Goal: Answer question/provide support: Share knowledge or assist other users

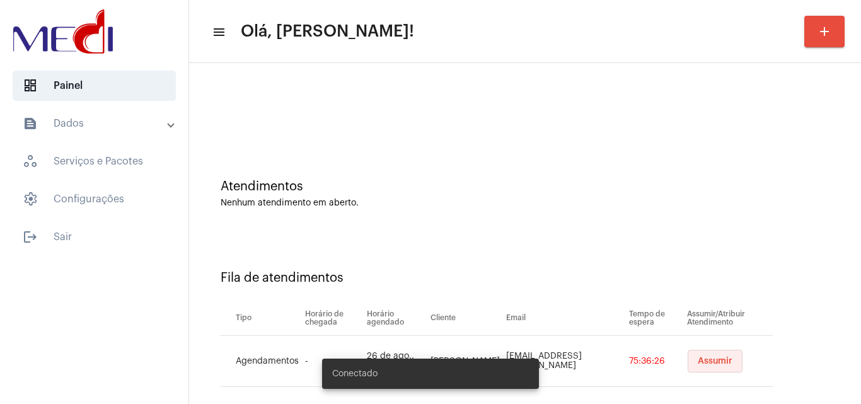
click at [695, 367] on button "Assumir" at bounding box center [715, 361] width 55 height 23
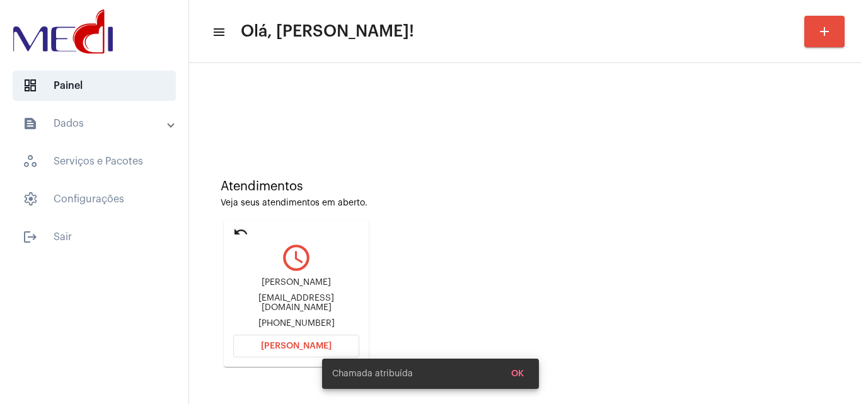
click at [279, 306] on div "jaireoliveira690@gmail.com" at bounding box center [296, 303] width 126 height 19
copy div "jaireoliveira690@gmail.com"
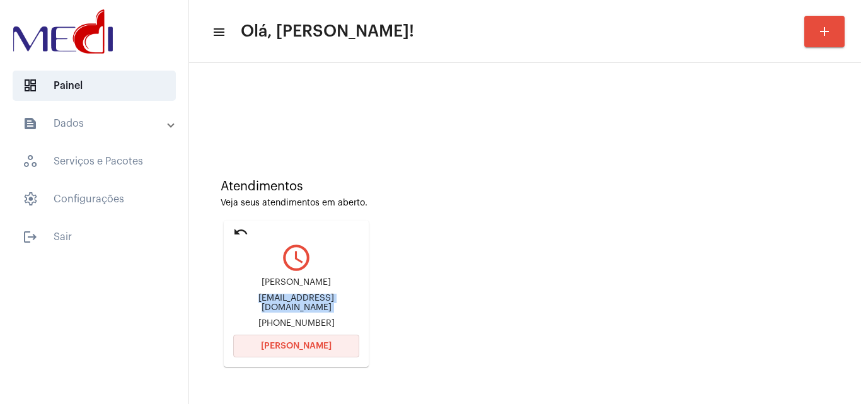
click at [309, 337] on button "Abrir Chamada" at bounding box center [296, 346] width 126 height 23
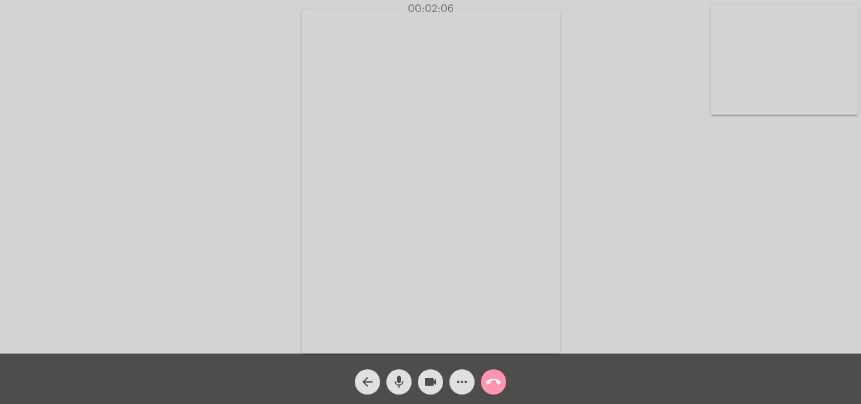
click at [497, 384] on mat-icon "call_end" at bounding box center [493, 381] width 15 height 15
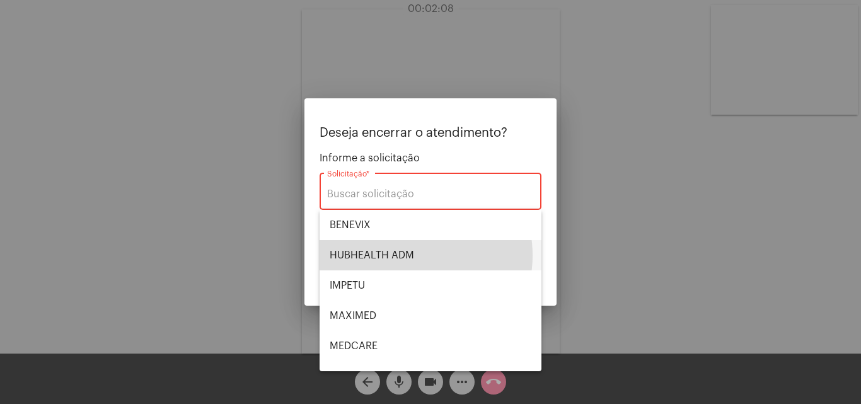
click at [407, 255] on span "HUBHEALTH ADM" at bounding box center [431, 255] width 202 height 30
type input "HUBHEALTH ADM"
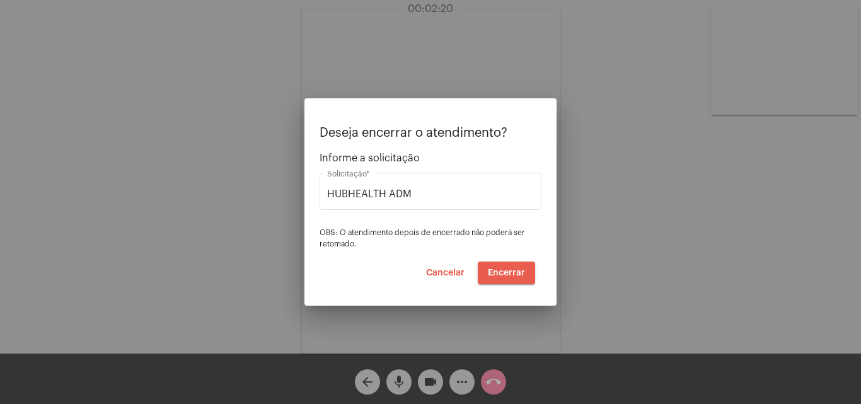
click at [520, 270] on span "Encerrar" at bounding box center [506, 272] width 37 height 9
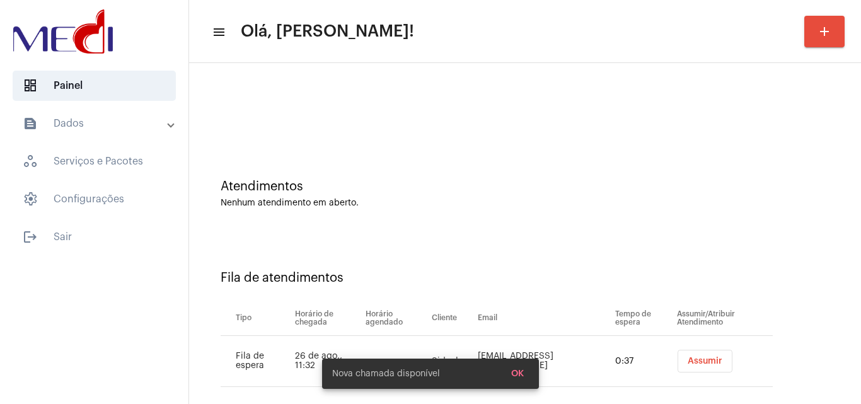
scroll to position [17, 0]
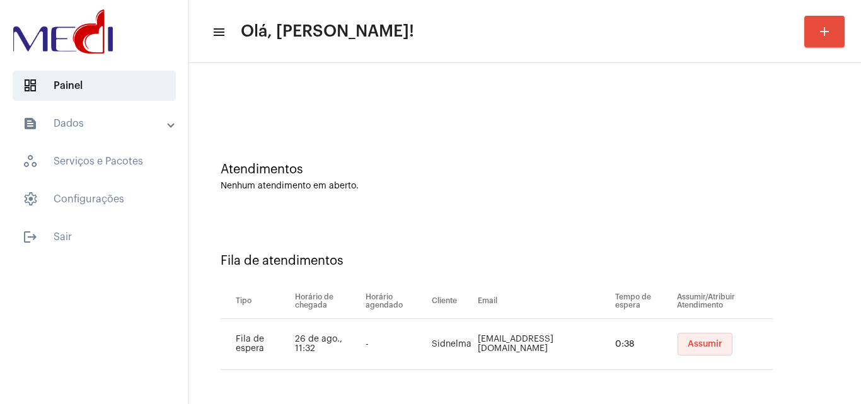
click at [702, 340] on span "Assumir" at bounding box center [705, 344] width 35 height 9
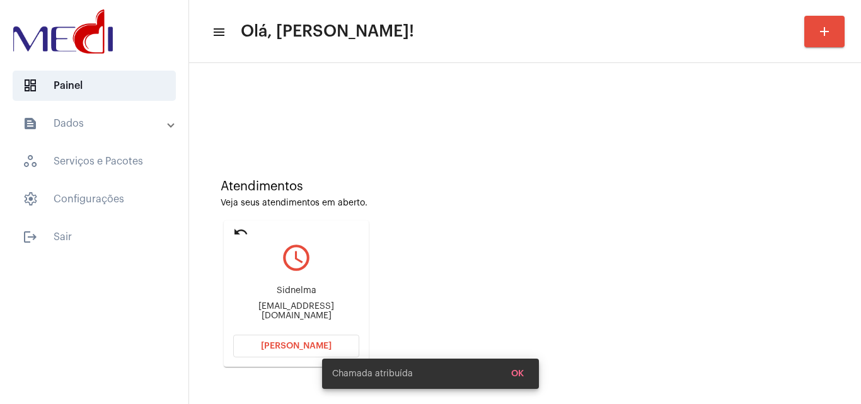
click at [310, 311] on div "nelma1969@hotmail.com" at bounding box center [296, 311] width 126 height 19
copy mat-card-content "nelma1969@hotmail.com Abrir Chamada"
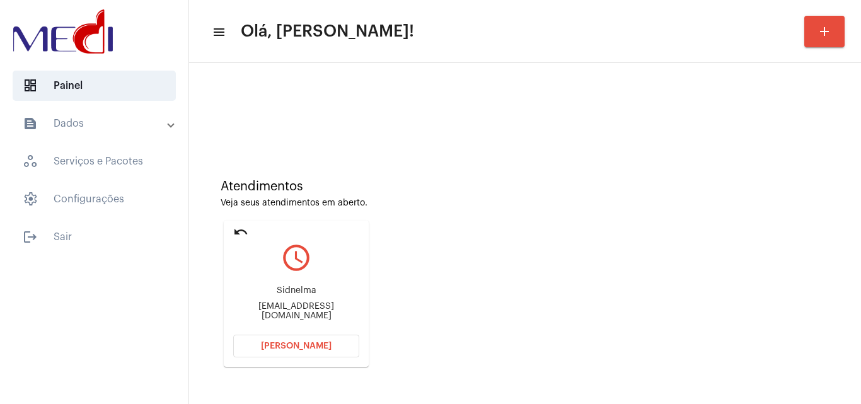
copy mat-card-content "nelma1969@hotmail.com Abrir Chamada"
click at [329, 352] on button "Abrir Chamada" at bounding box center [296, 346] width 126 height 23
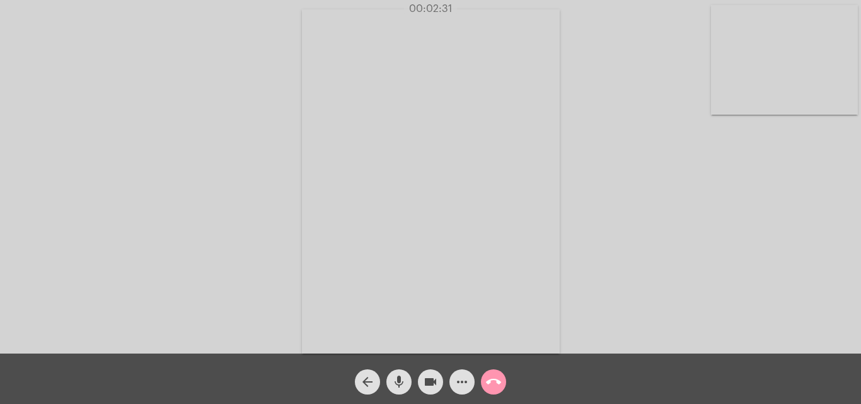
click at [493, 373] on span "call_end" at bounding box center [493, 381] width 15 height 25
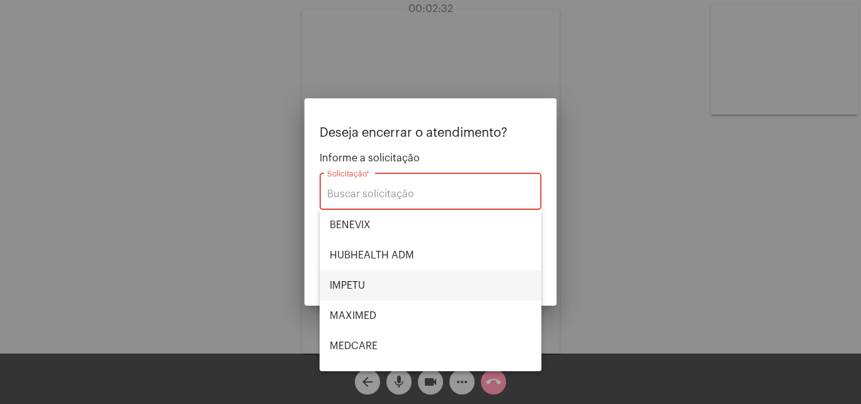
click at [363, 284] on span "IMPETU" at bounding box center [431, 285] width 202 height 30
type input "IMPETU"
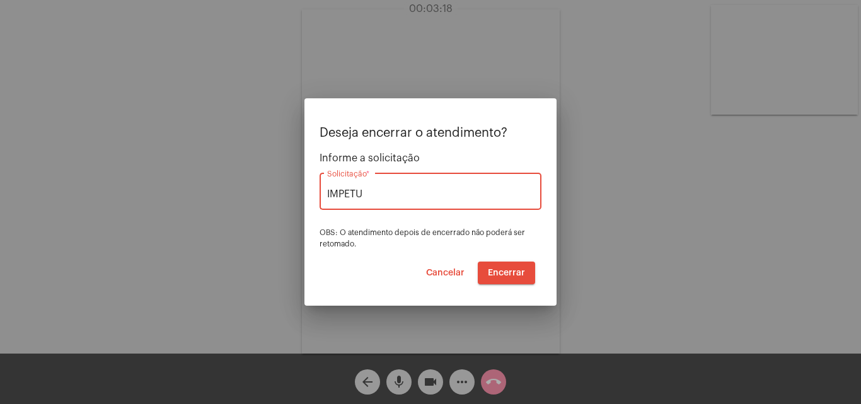
click at [528, 268] on button "Encerrar" at bounding box center [506, 273] width 57 height 23
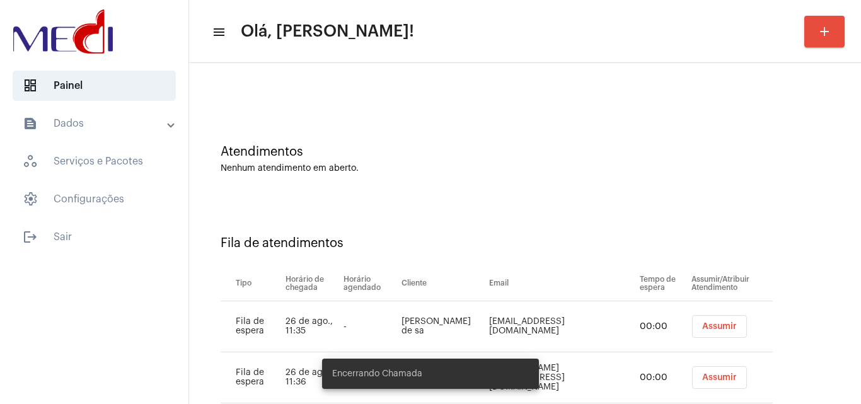
scroll to position [68, 0]
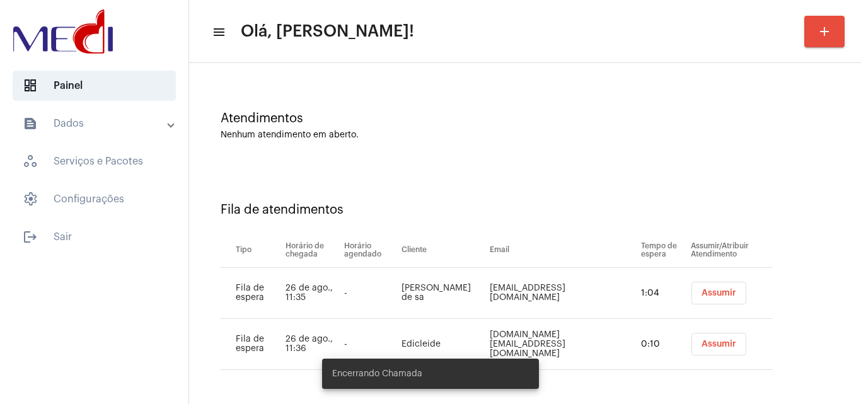
click at [701, 290] on span "Assumir" at bounding box center [718, 293] width 35 height 9
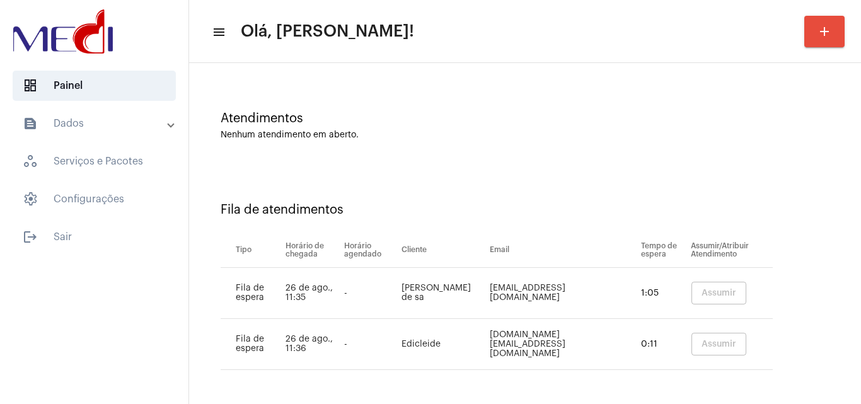
scroll to position [0, 0]
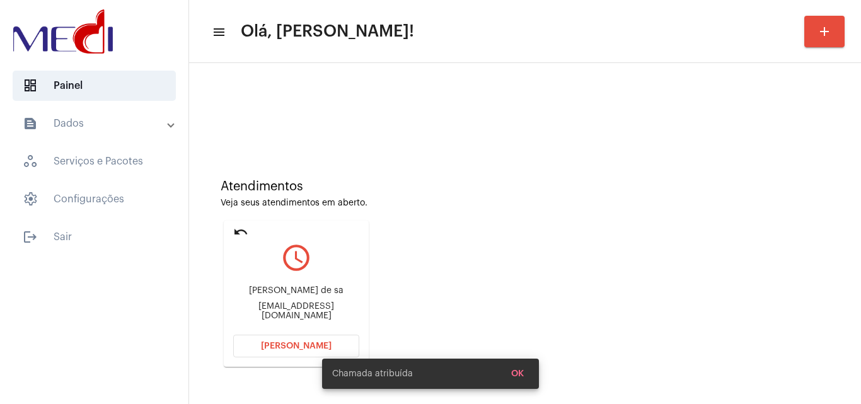
click at [308, 309] on div "paullasa17@gmail.com" at bounding box center [296, 311] width 126 height 19
copy mat-card-content "paullasa17@gmail.com Abrir Chamada"
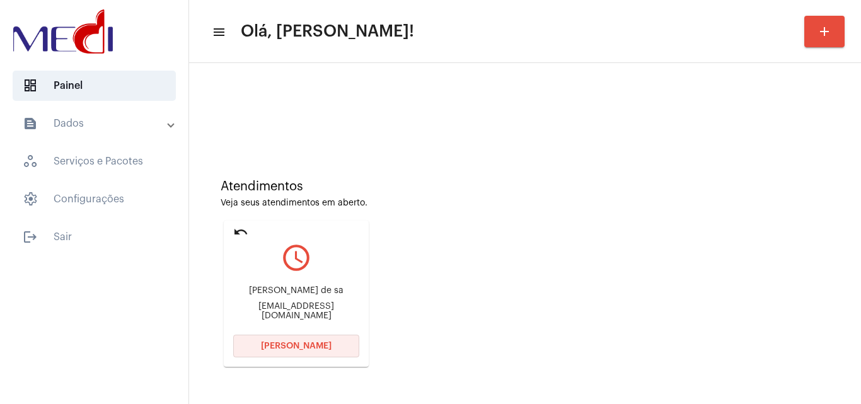
click at [298, 349] on span "Abrir Chamada" at bounding box center [296, 346] width 71 height 9
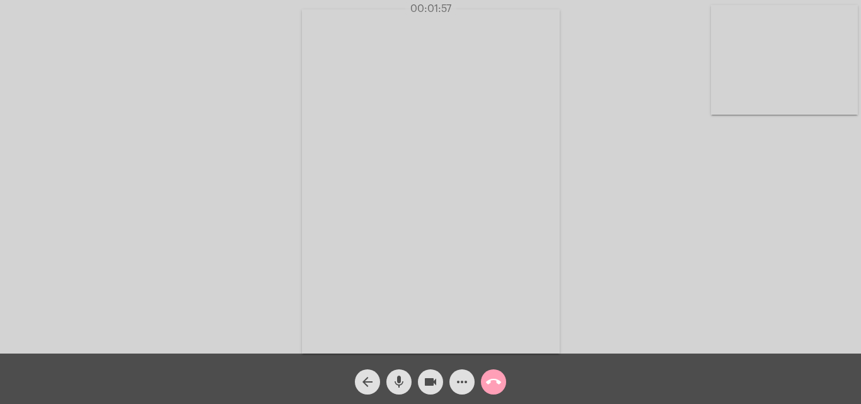
click at [498, 391] on span "call_end" at bounding box center [493, 381] width 15 height 25
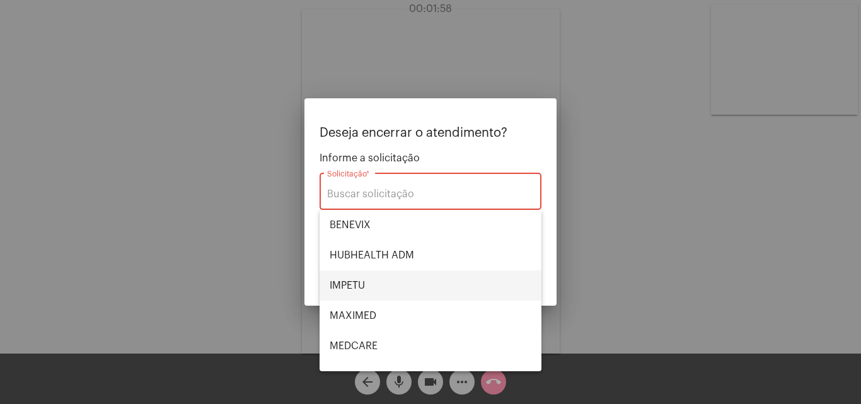
click at [379, 282] on span "IMPETU" at bounding box center [431, 285] width 202 height 30
type input "IMPETU"
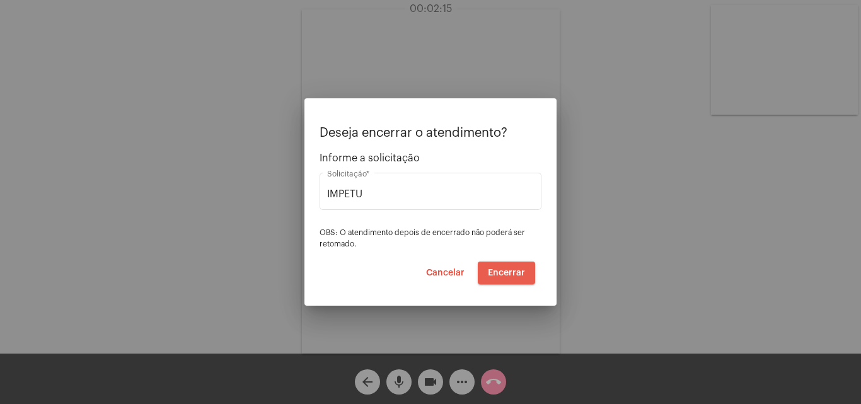
click at [515, 276] on span "Encerrar" at bounding box center [506, 272] width 37 height 9
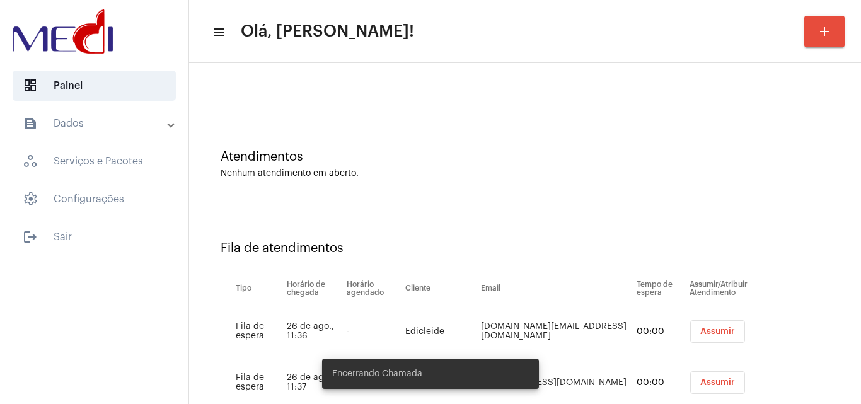
scroll to position [68, 0]
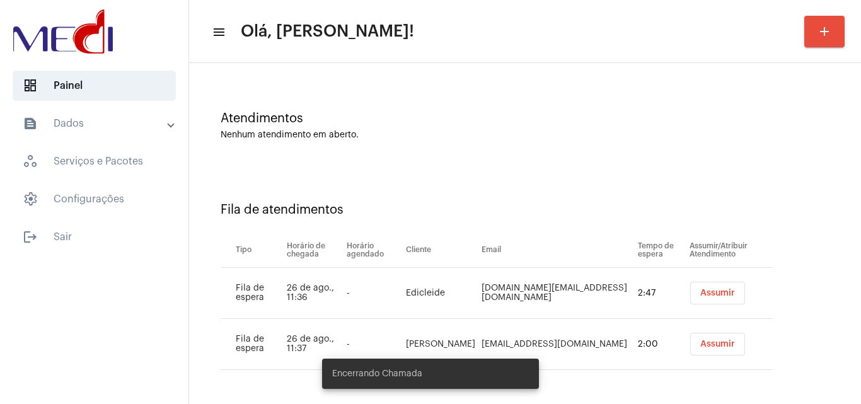
click at [700, 291] on span "Assumir" at bounding box center [717, 293] width 35 height 9
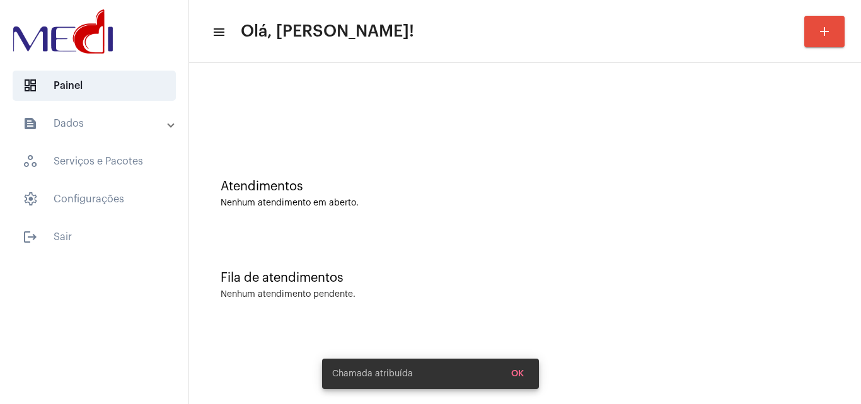
scroll to position [0, 0]
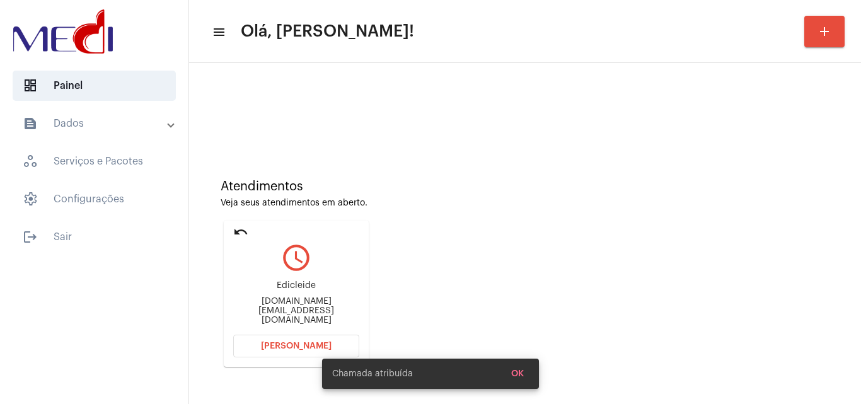
click at [286, 311] on div "Cleidinha.jp@live.com" at bounding box center [296, 311] width 126 height 28
copy mat-card-content "Cleidinha.jp@live.com Abrir Chamada"
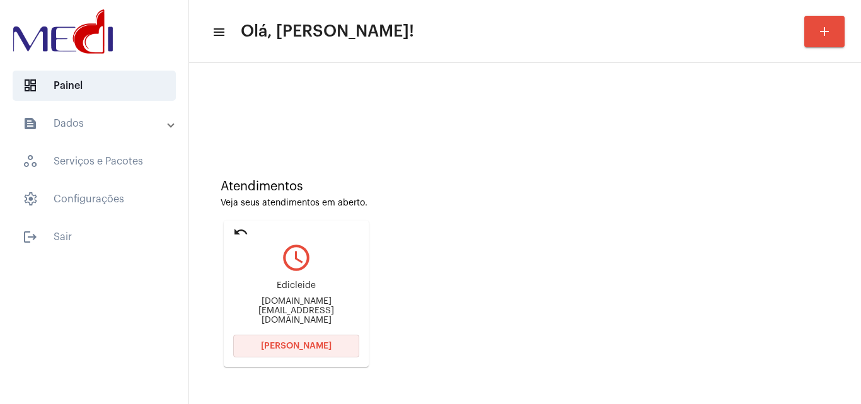
click at [315, 351] on button "Abrir Chamada" at bounding box center [296, 346] width 126 height 23
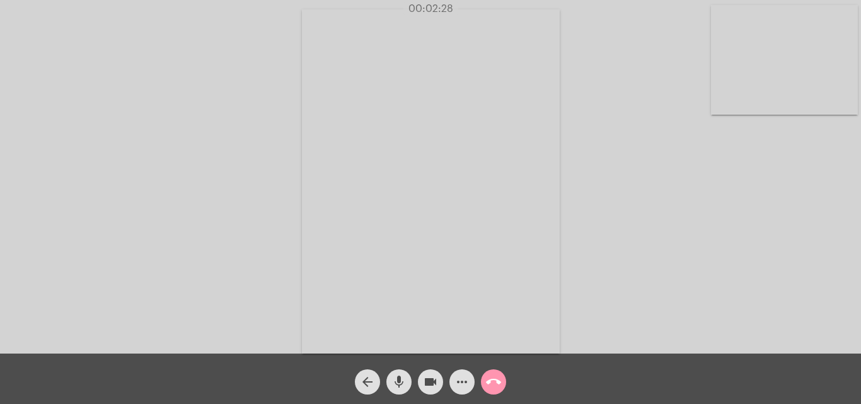
click at [497, 386] on mat-icon "call_end" at bounding box center [493, 381] width 15 height 15
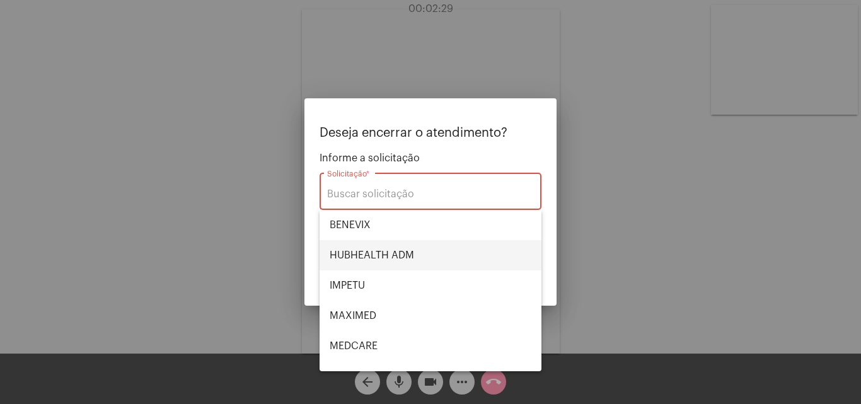
click at [392, 253] on span "HUBHEALTH ADM" at bounding box center [431, 255] width 202 height 30
type input "HUBHEALTH ADM"
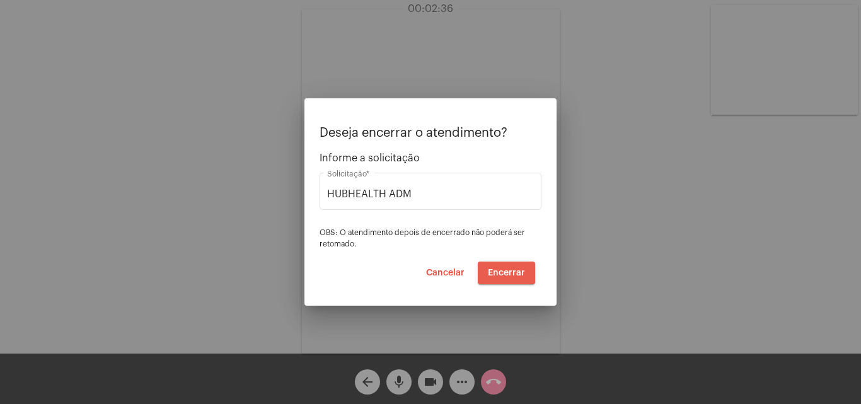
click at [507, 272] on span "Encerrar" at bounding box center [506, 272] width 37 height 9
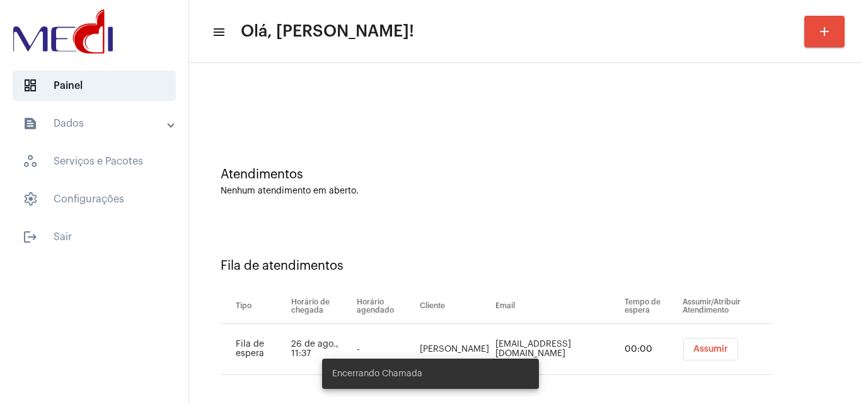
scroll to position [17, 0]
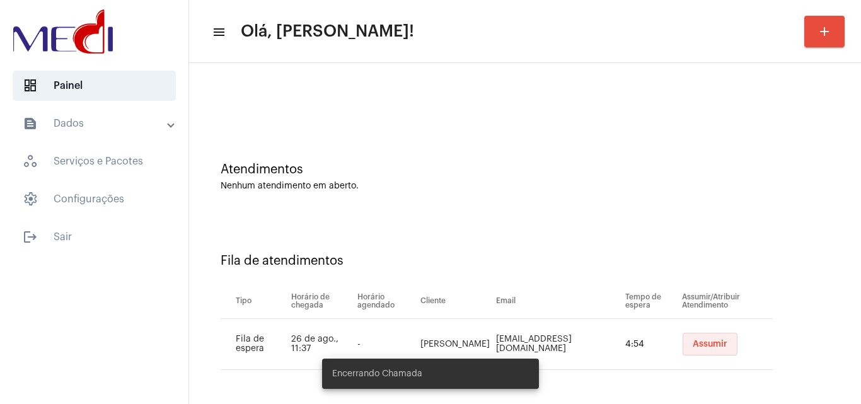
click at [694, 343] on span "Assumir" at bounding box center [710, 344] width 35 height 9
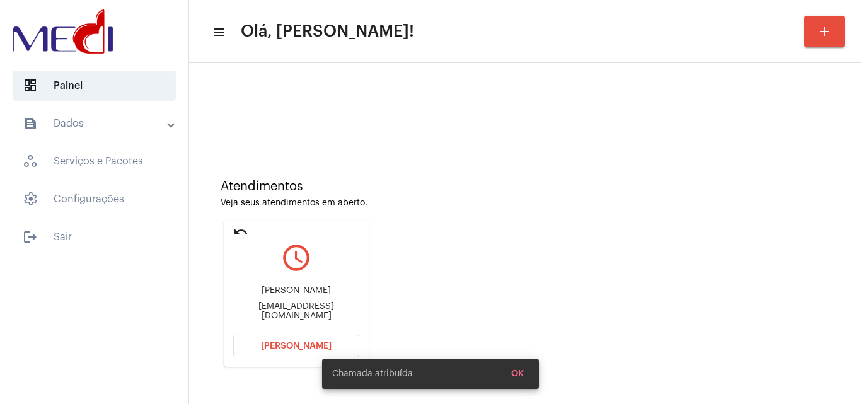
click at [336, 313] on div "toppdistribuidora@hotmail.com" at bounding box center [296, 311] width 126 height 19
copy mat-card-content "toppdistribuidora@hotmail.com Abrir Chamada"
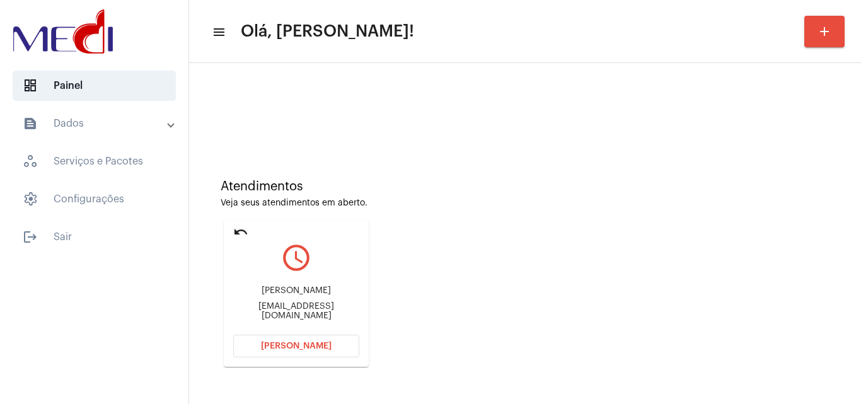
click at [318, 338] on button "Abrir Chamada" at bounding box center [296, 346] width 126 height 23
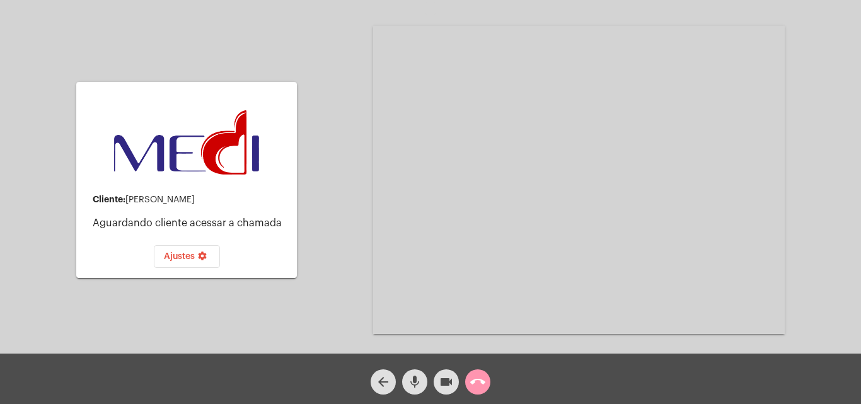
click at [480, 382] on mat-icon "call_end" at bounding box center [477, 381] width 15 height 15
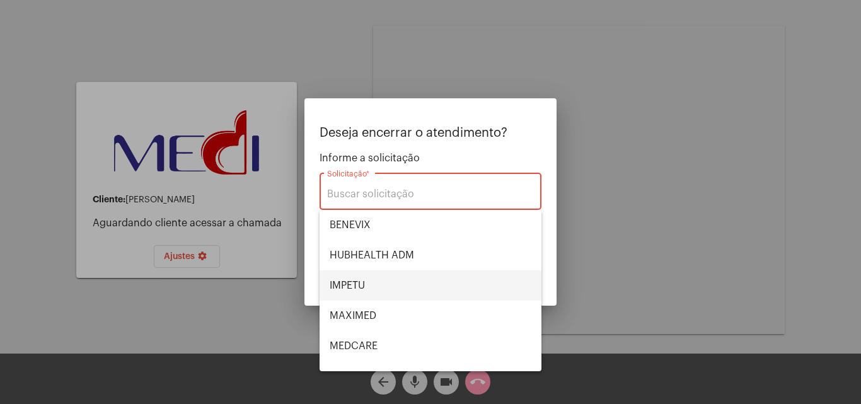
scroll to position [63, 0]
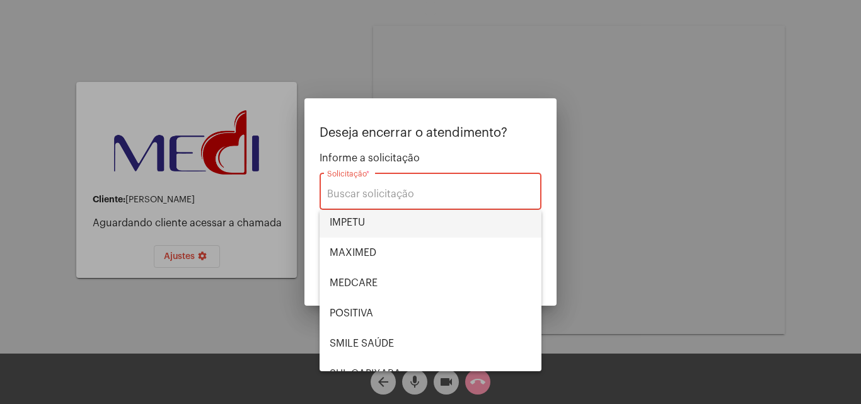
click at [391, 234] on span "IMPETU" at bounding box center [431, 222] width 202 height 30
type input "IMPETU"
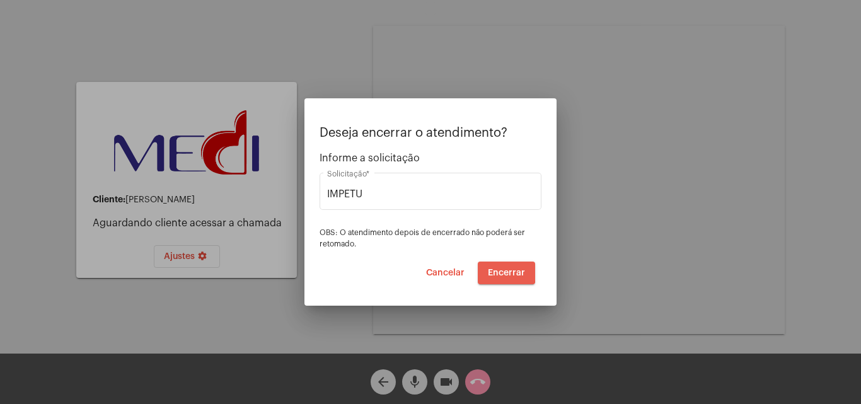
click at [502, 271] on span "Encerrar" at bounding box center [506, 272] width 37 height 9
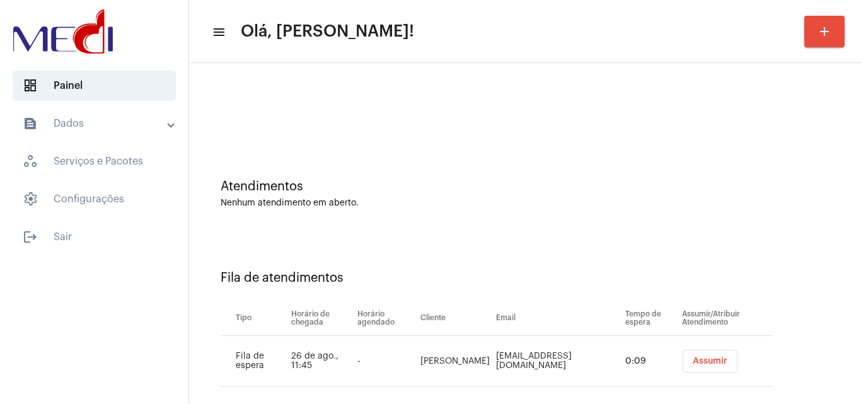
click at [717, 362] on span "Assumir" at bounding box center [710, 361] width 35 height 9
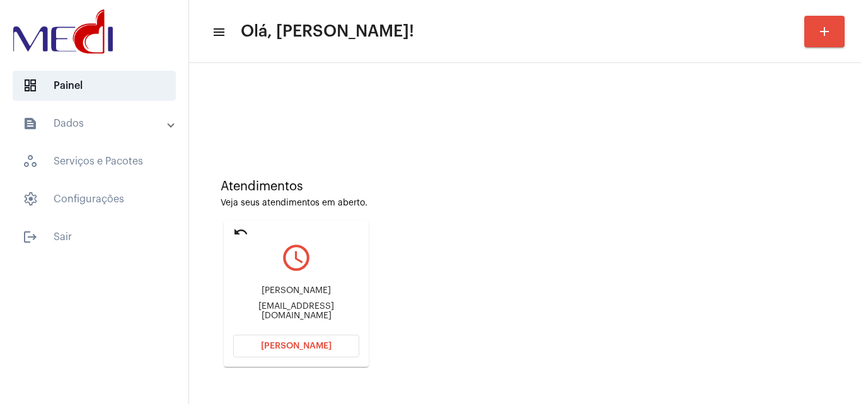
click at [298, 315] on div "[EMAIL_ADDRESS][DOMAIN_NAME]" at bounding box center [296, 311] width 126 height 19
copy mat-card-content "[EMAIL_ADDRESS][DOMAIN_NAME] [PERSON_NAME]"
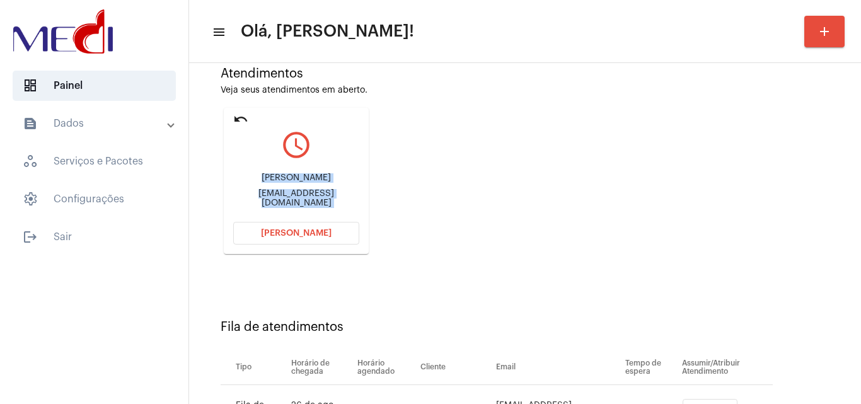
scroll to position [179, 0]
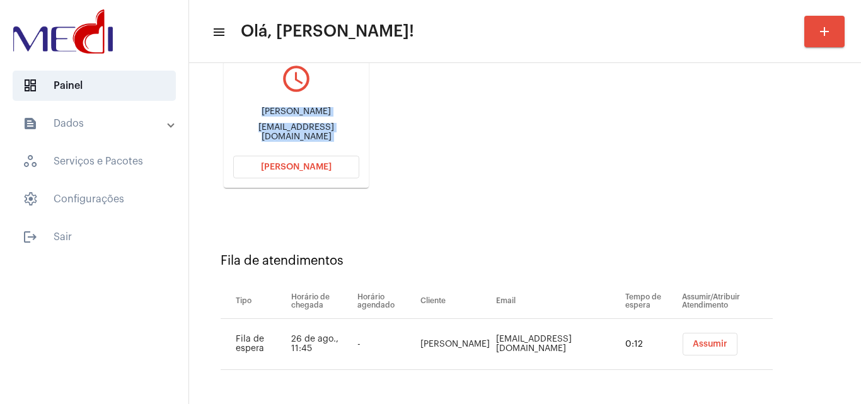
click at [580, 149] on div "Atendimentos Veja seus atendimentos em aberto. undo query_builder Leane Teixeir…" at bounding box center [524, 89] width 659 height 253
click at [302, 168] on span "[PERSON_NAME]" at bounding box center [296, 167] width 71 height 9
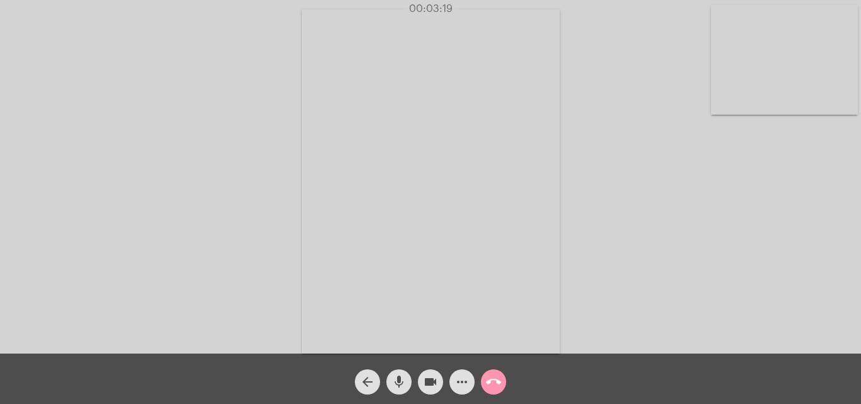
click at [490, 377] on mat-icon "call_end" at bounding box center [493, 381] width 15 height 15
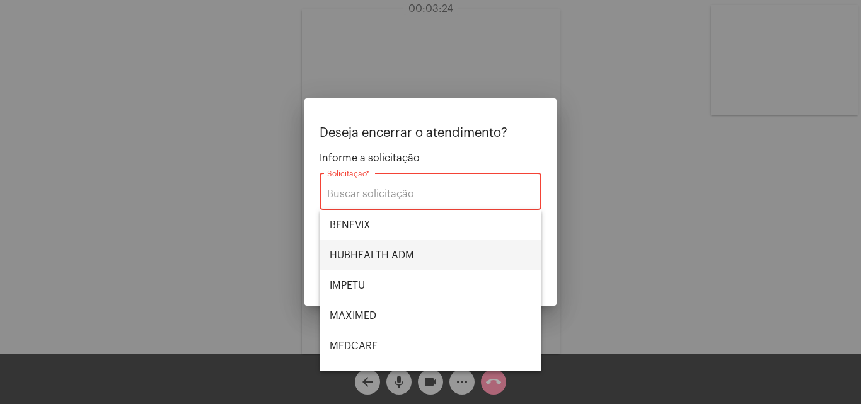
click at [390, 258] on span "HUBHEALTH ADM" at bounding box center [431, 255] width 202 height 30
type input "HUBHEALTH ADM"
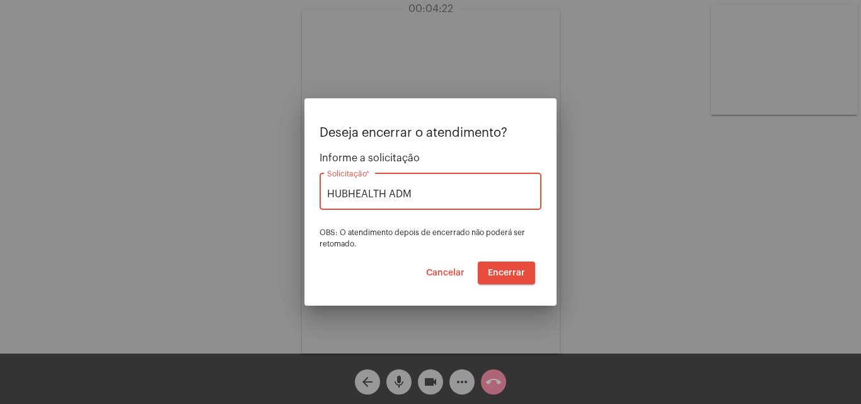
click at [512, 274] on span "Encerrar" at bounding box center [506, 272] width 37 height 9
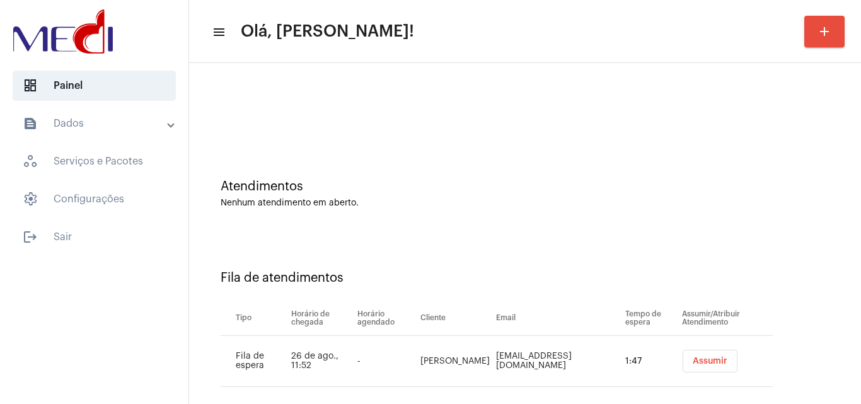
click at [708, 369] on button "Assumir" at bounding box center [710, 361] width 55 height 23
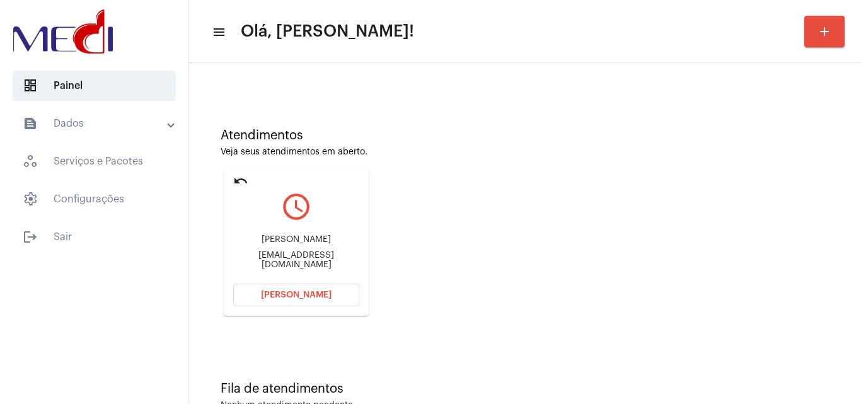
scroll to position [89, 0]
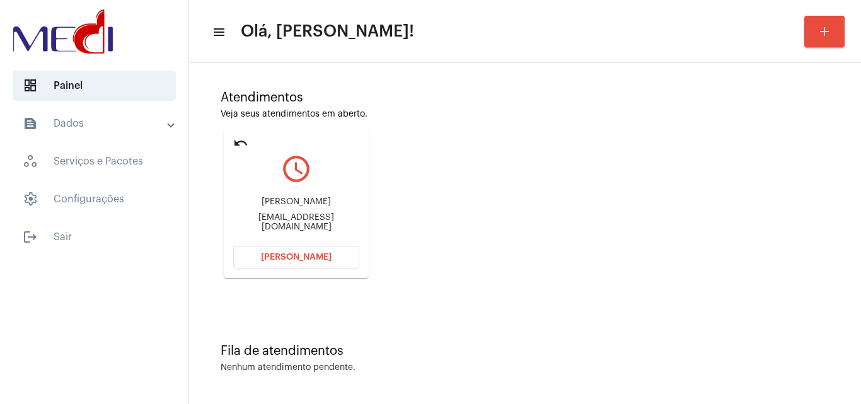
click at [320, 224] on div "camilamonteiro.rh@gmail.com" at bounding box center [296, 222] width 126 height 19
copy mat-card-content "camilamonteiro.rh@gmail.com Abrir Chamada"
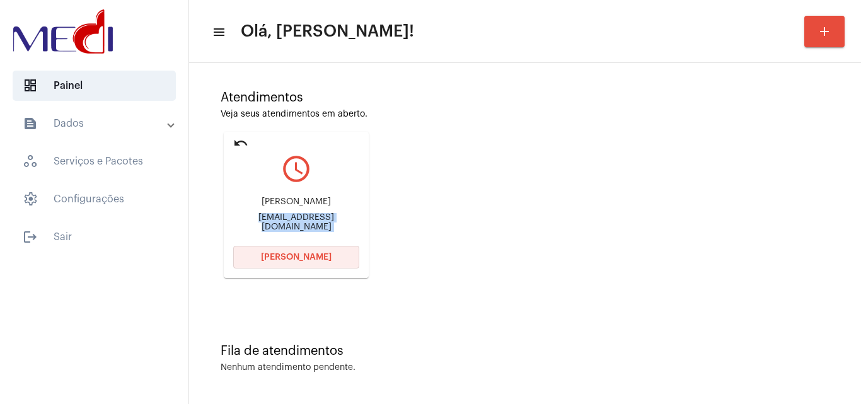
click at [325, 268] on button "[PERSON_NAME]" at bounding box center [296, 257] width 126 height 23
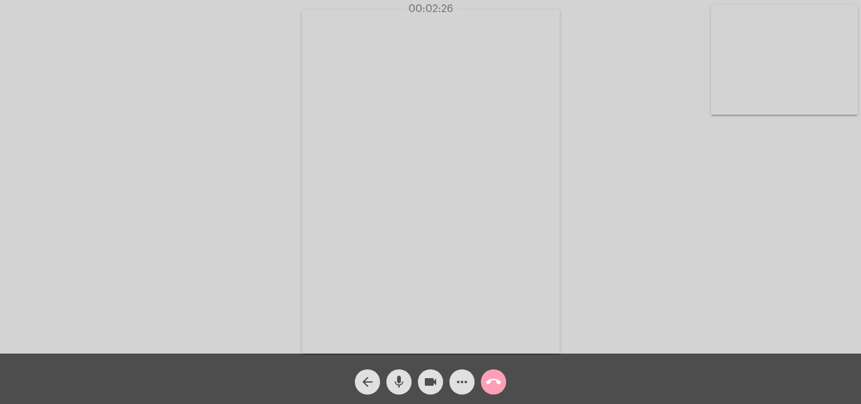
click at [497, 387] on mat-icon "call_end" at bounding box center [493, 381] width 15 height 15
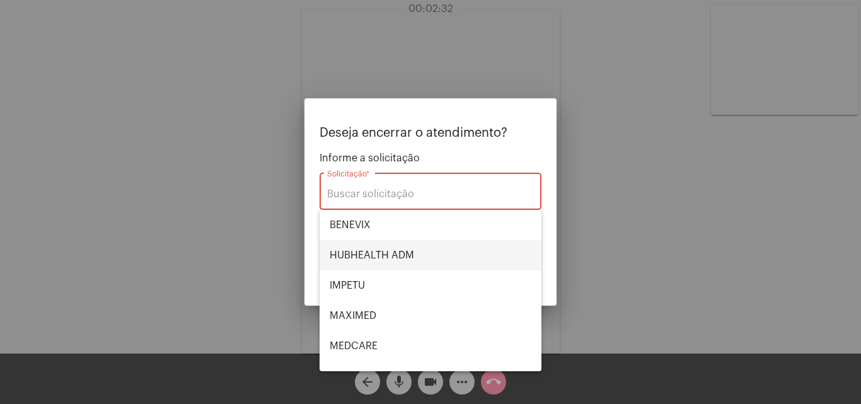
click at [405, 258] on span "HUBHEALTH ADM" at bounding box center [431, 255] width 202 height 30
type input "HUBHEALTH ADM"
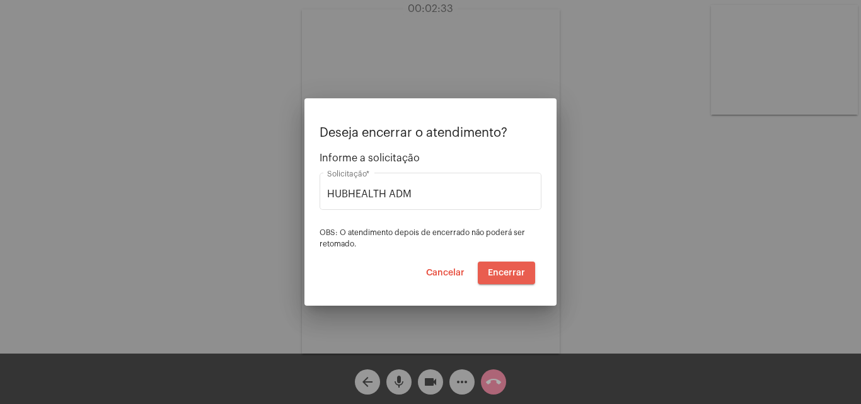
click at [511, 270] on span "Encerrar" at bounding box center [506, 272] width 37 height 9
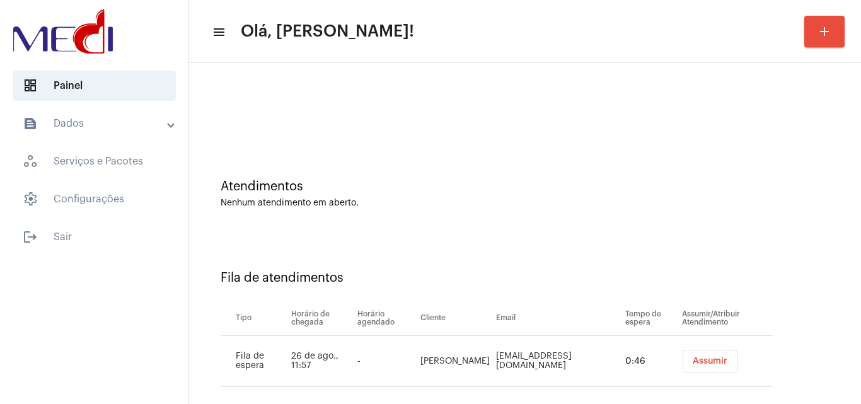
click at [687, 355] on button "Assumir" at bounding box center [710, 361] width 55 height 23
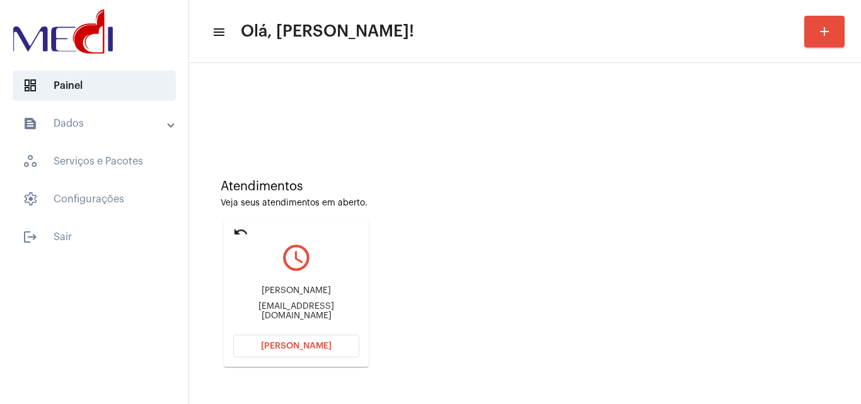
click at [324, 309] on div "Priscilavitale425@gmail.com" at bounding box center [296, 311] width 126 height 19
copy mat-card-content "Priscilavitale425@gmail.com Abrir Chamada"
click at [294, 346] on span "Abrir Chamada" at bounding box center [296, 346] width 71 height 9
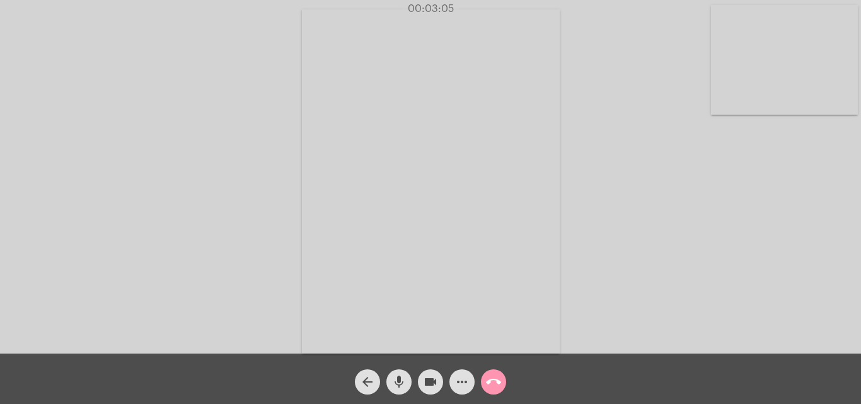
click at [496, 384] on mat-icon "call_end" at bounding box center [493, 381] width 15 height 15
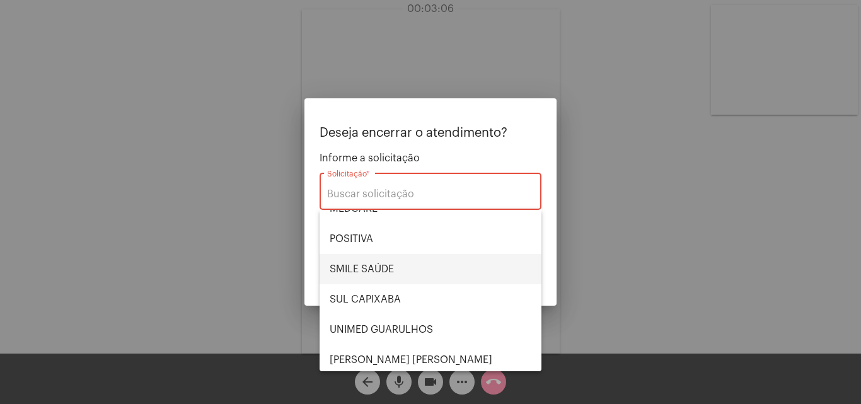
scroll to position [141, 0]
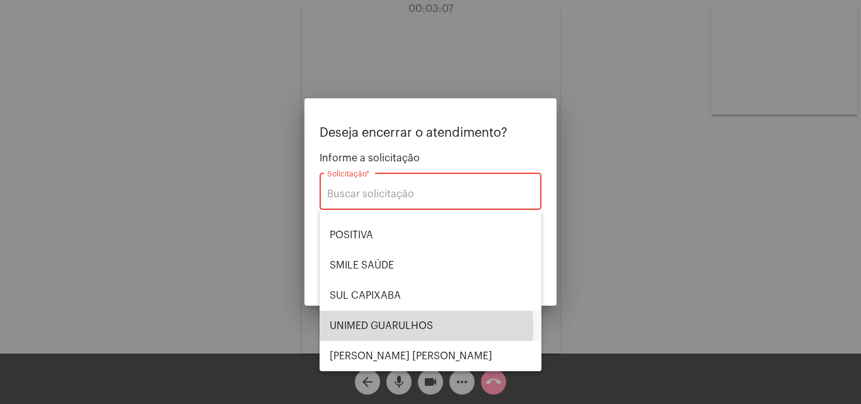
click at [406, 328] on span "UNIMED GUARULHOS" at bounding box center [431, 326] width 202 height 30
type input "UNIMED GUARULHOS"
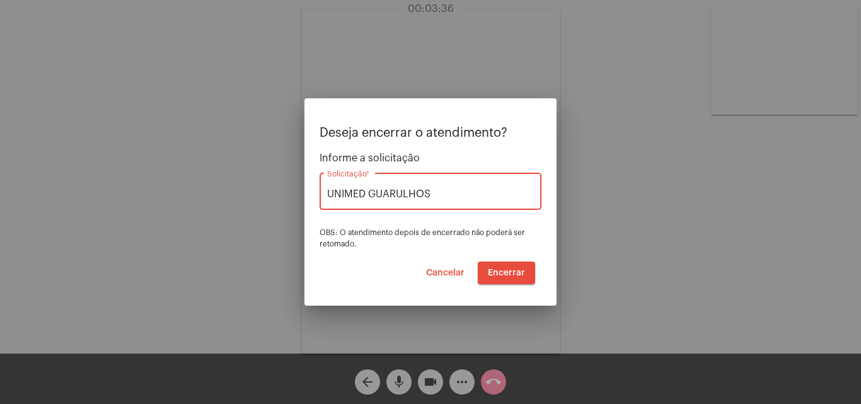
click at [513, 267] on button "Encerrar" at bounding box center [506, 273] width 57 height 23
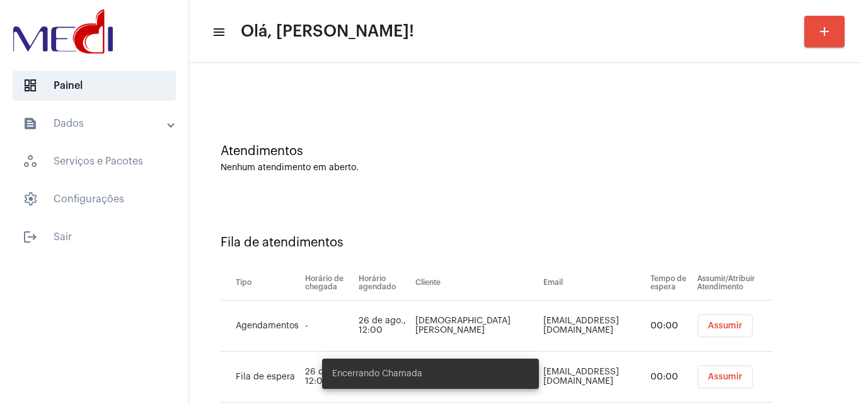
scroll to position [68, 0]
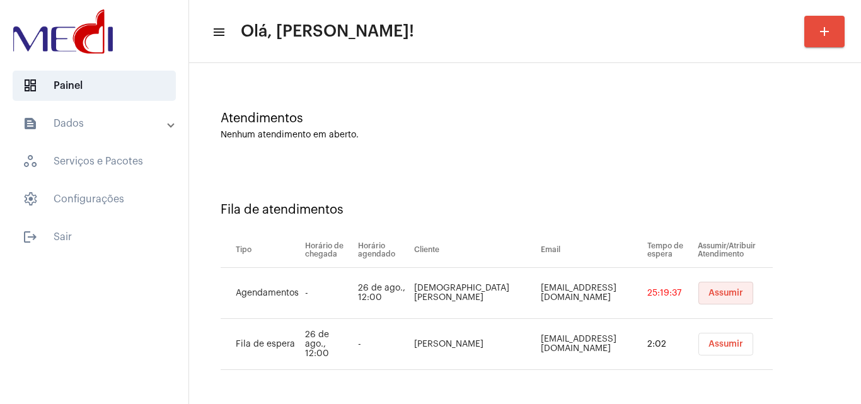
click at [708, 291] on span "Assumir" at bounding box center [725, 293] width 35 height 9
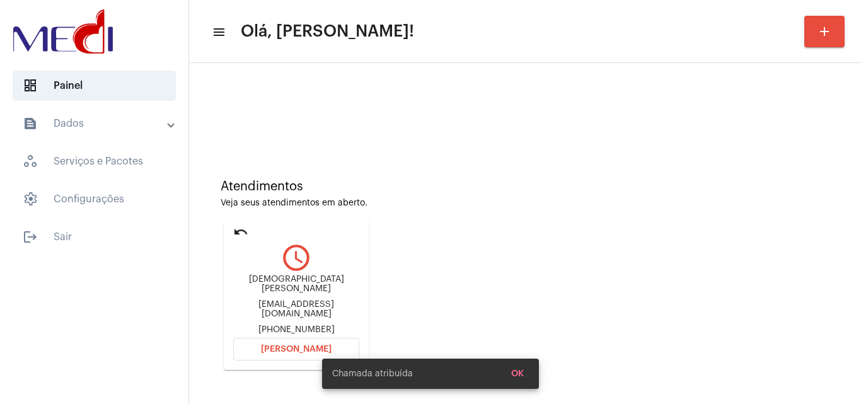
click at [288, 303] on div "thaiswanglon77@gmail.com" at bounding box center [296, 309] width 126 height 19
copy div "thaiswanglon77@gmail.com"
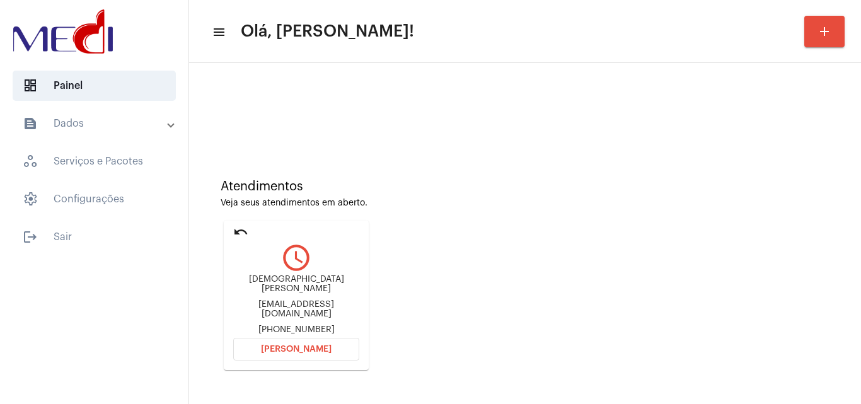
click at [313, 345] on span "Abrir Chamada" at bounding box center [296, 349] width 71 height 9
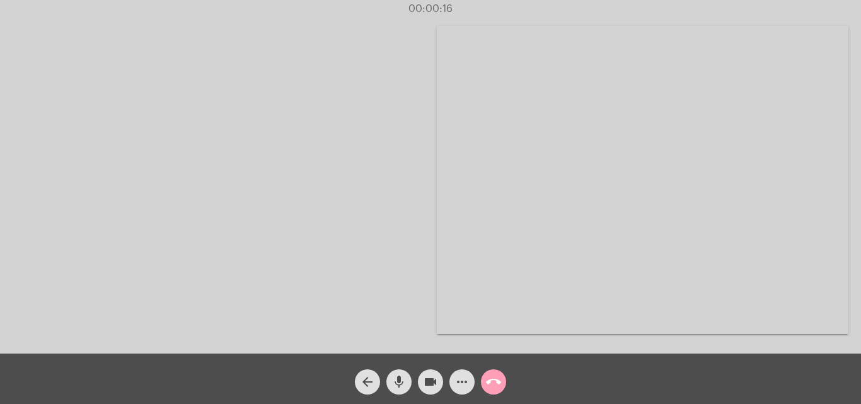
click at [494, 386] on mat-icon "call_end" at bounding box center [493, 381] width 15 height 15
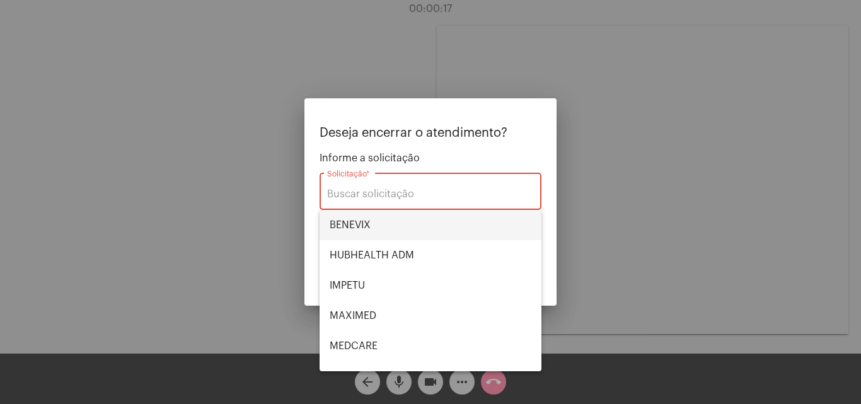
click at [362, 227] on span "BENEVIX" at bounding box center [431, 225] width 202 height 30
type input "BENEVIX"
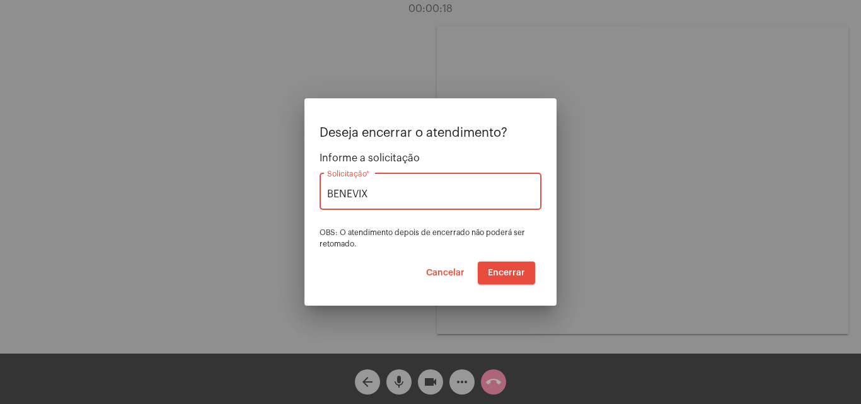
click at [510, 270] on span "Encerrar" at bounding box center [506, 272] width 37 height 9
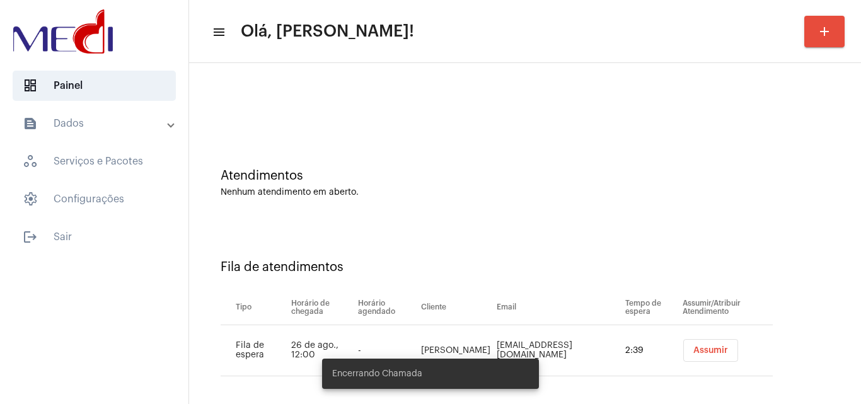
scroll to position [17, 0]
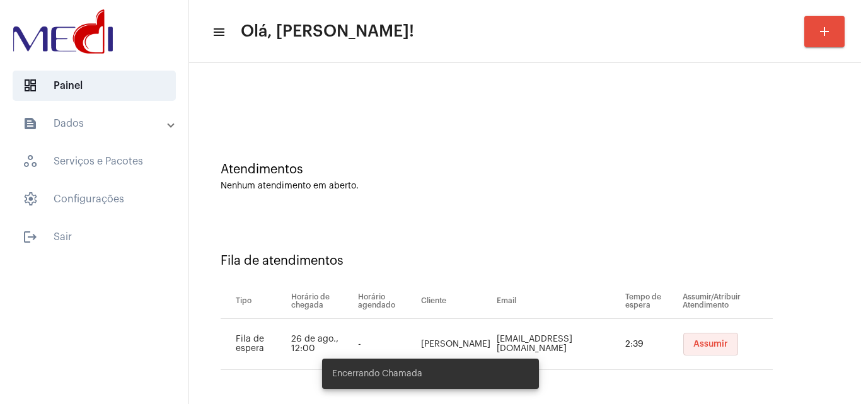
click at [684, 352] on button "Assumir" at bounding box center [710, 344] width 55 height 23
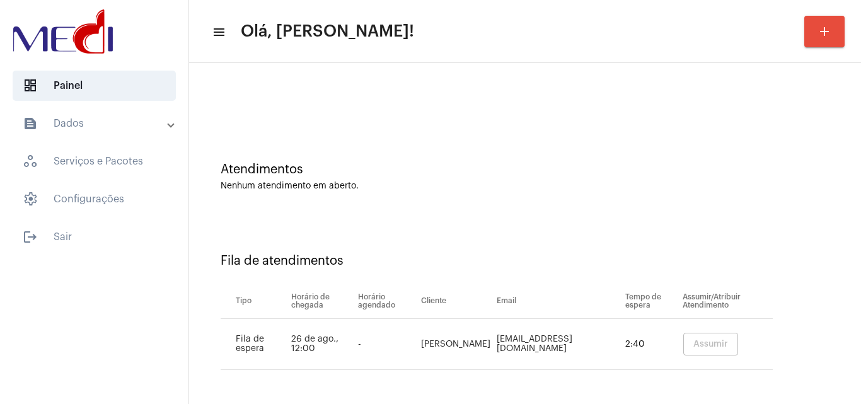
scroll to position [0, 0]
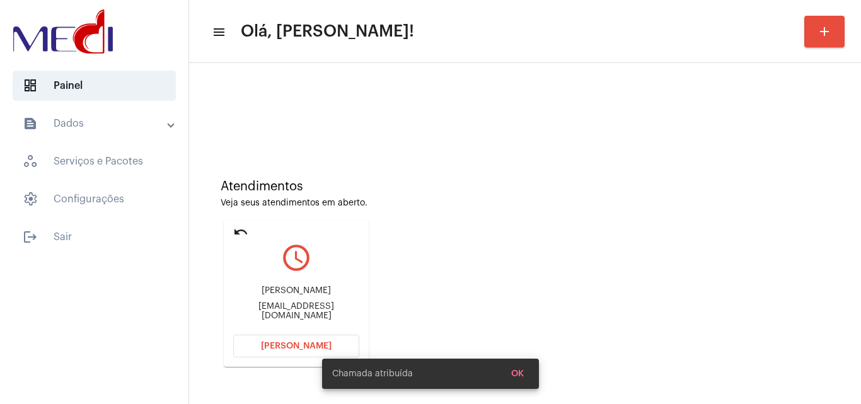
click at [317, 313] on div "rafaelaclemente63@gmail.com" at bounding box center [296, 311] width 126 height 19
copy mat-card-content "rafaelaclemente63@gmail.com Abrir Chamada"
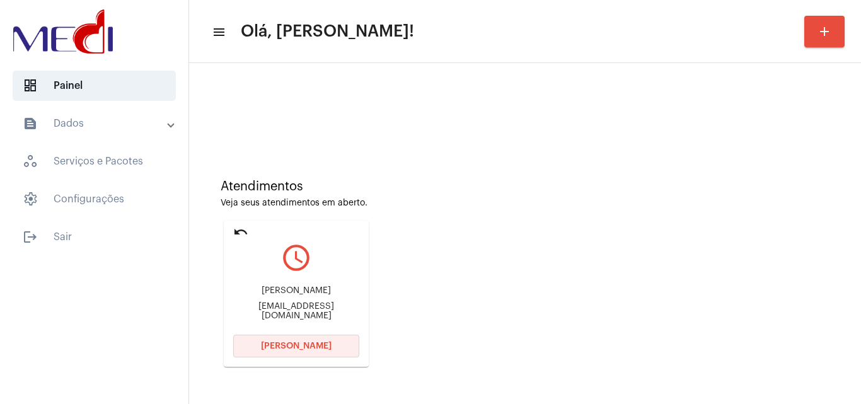
click at [297, 349] on span "[PERSON_NAME]" at bounding box center [296, 346] width 71 height 9
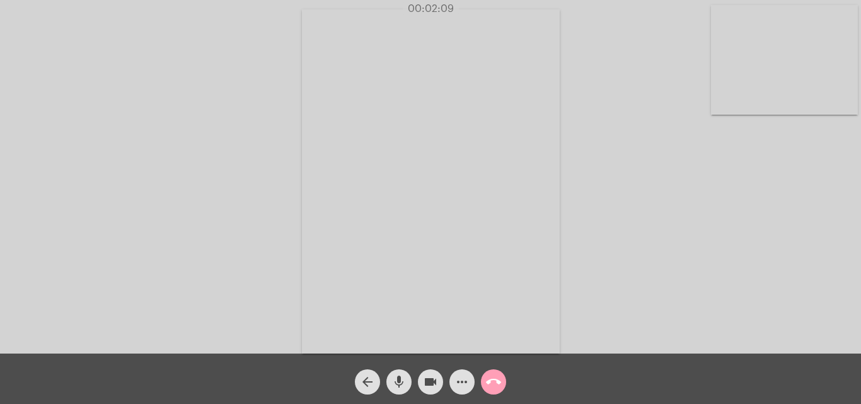
click at [491, 388] on mat-icon "call_end" at bounding box center [493, 381] width 15 height 15
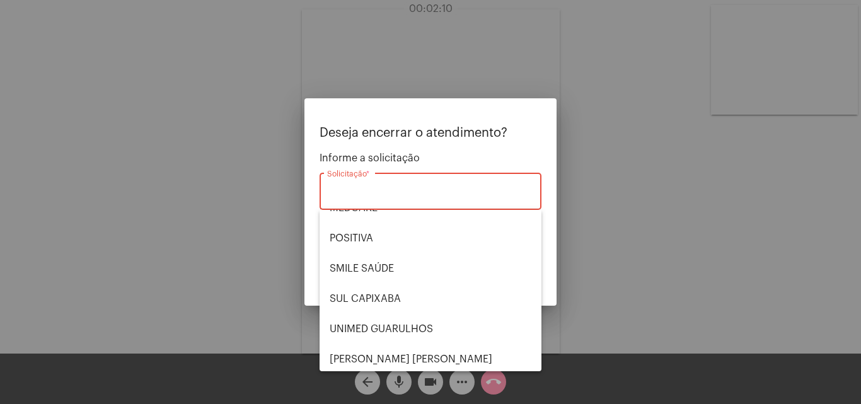
scroll to position [141, 0]
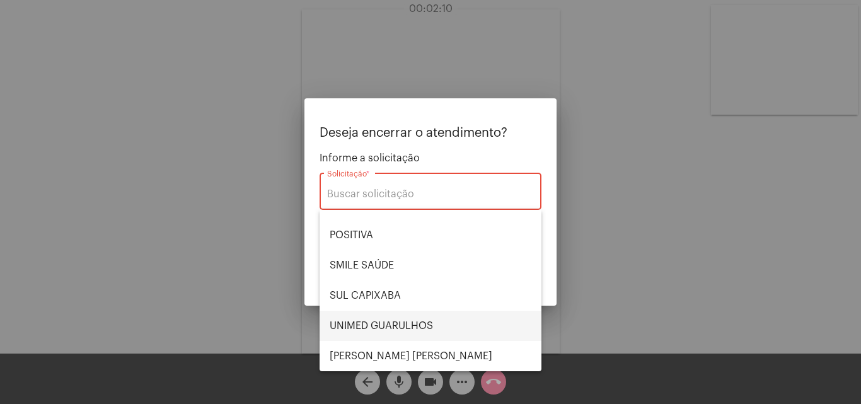
click at [388, 312] on span "UNIMED GUARULHOS" at bounding box center [431, 326] width 202 height 30
type input "UNIMED GUARULHOS"
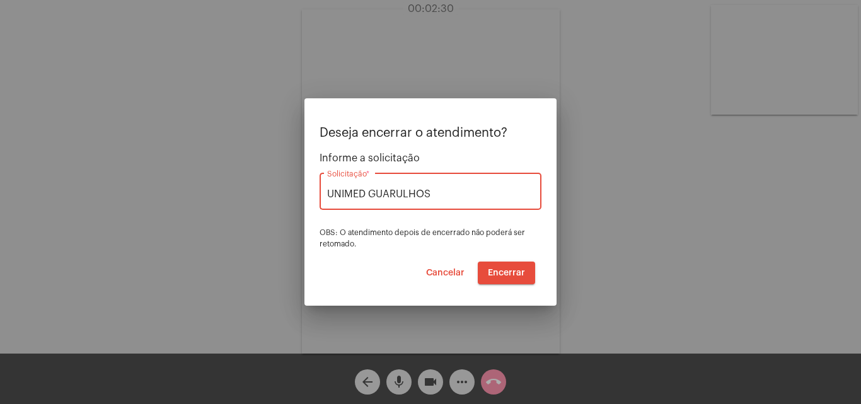
click at [511, 274] on span "Encerrar" at bounding box center [506, 272] width 37 height 9
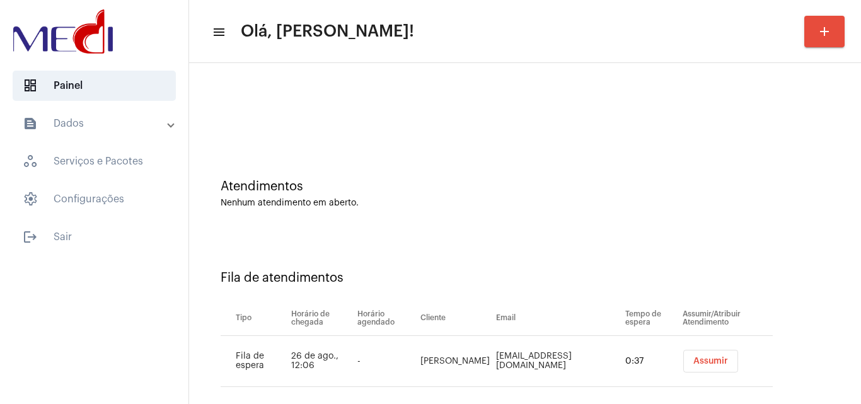
click at [693, 359] on span "Assumir" at bounding box center [710, 361] width 35 height 9
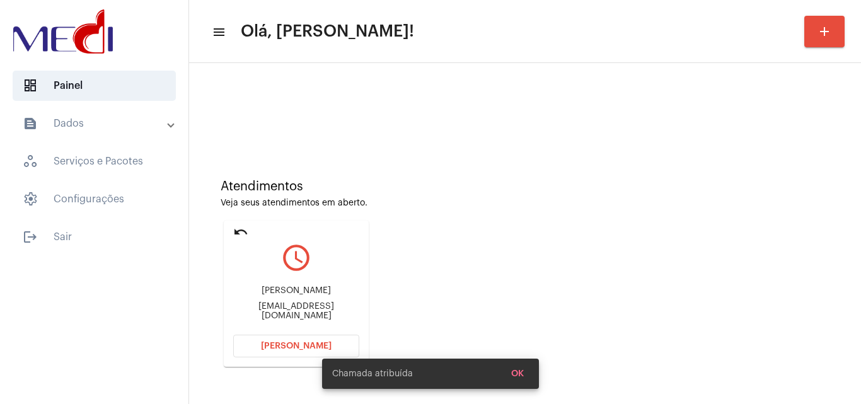
click at [321, 306] on div "thaiswanglon77@gmail.com" at bounding box center [296, 311] width 126 height 19
copy mat-card-content "thaiswanglon77@gmail.com Abrir Chamada"
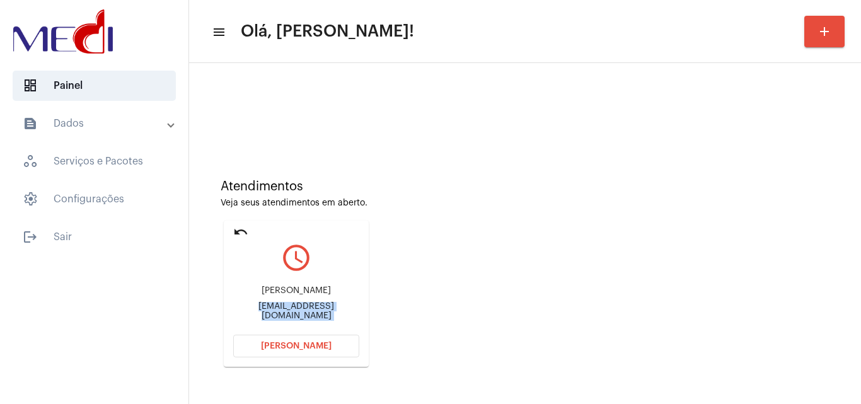
click at [291, 345] on span "[PERSON_NAME]" at bounding box center [296, 346] width 71 height 9
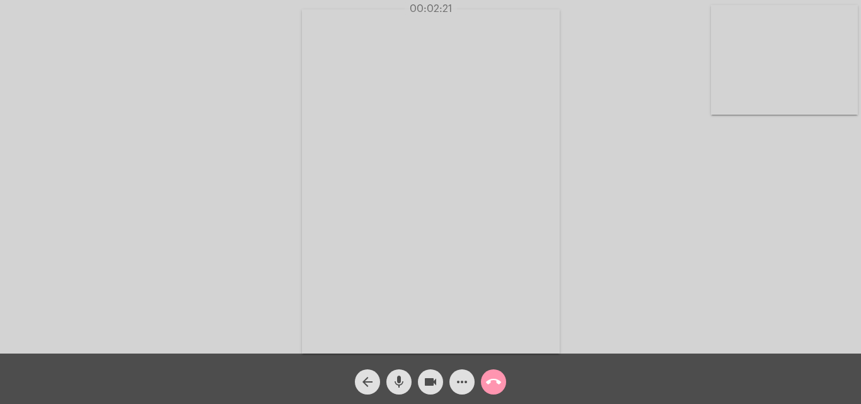
click at [497, 386] on mat-icon "call_end" at bounding box center [493, 381] width 15 height 15
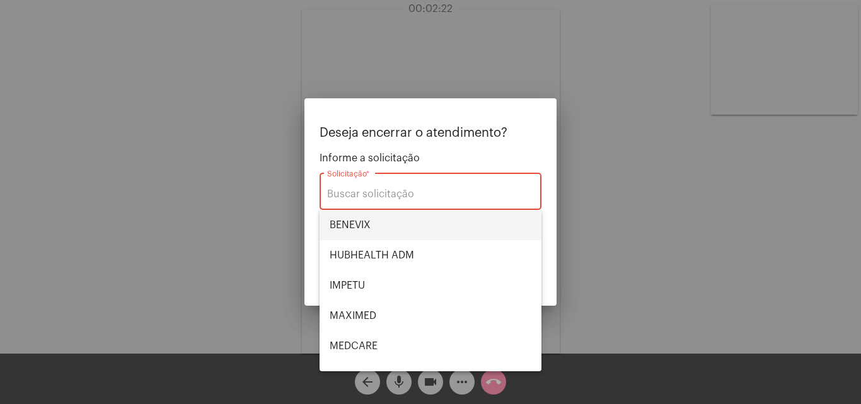
click at [377, 232] on span "BENEVIX" at bounding box center [431, 225] width 202 height 30
type input "BENEVIX"
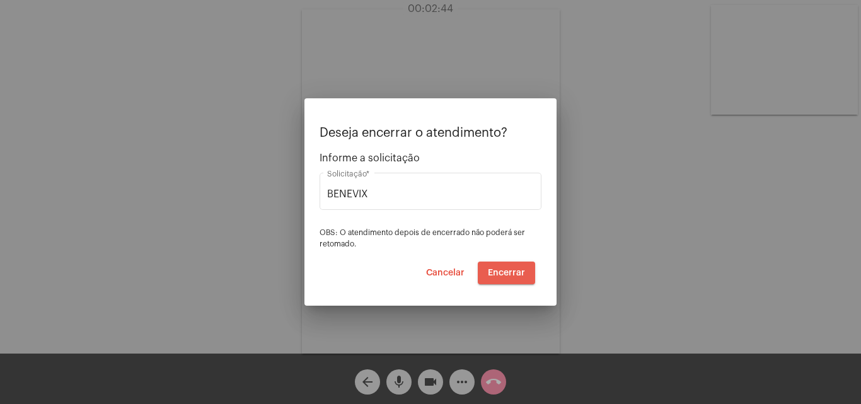
click at [514, 274] on span "Encerrar" at bounding box center [506, 272] width 37 height 9
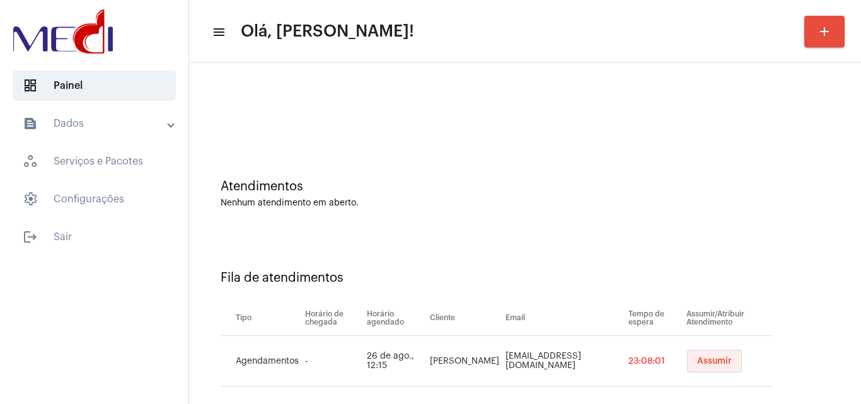
click at [708, 354] on button "Assumir" at bounding box center [714, 361] width 55 height 23
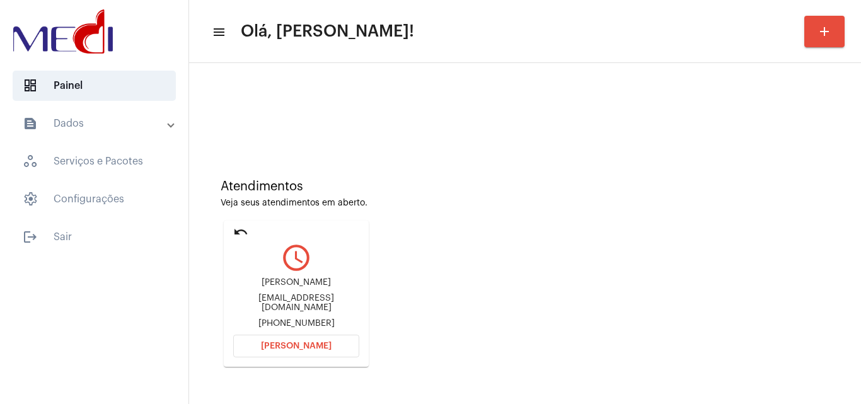
click at [316, 308] on div "[PERSON_NAME] [EMAIL_ADDRESS][DOMAIN_NAME] [PHONE_NUMBER]" at bounding box center [296, 303] width 126 height 57
copy div "[EMAIL_ADDRESS][DOMAIN_NAME]"
click at [289, 359] on mat-card "undo query_builder [PERSON_NAME] [EMAIL_ADDRESS][DOMAIN_NAME] [PHONE_NUMBER] [P…" at bounding box center [296, 294] width 145 height 146
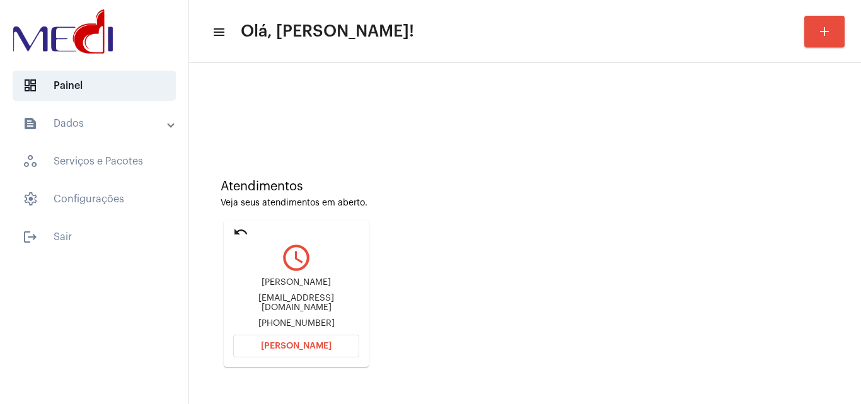
click at [294, 340] on button "[PERSON_NAME]" at bounding box center [296, 346] width 126 height 23
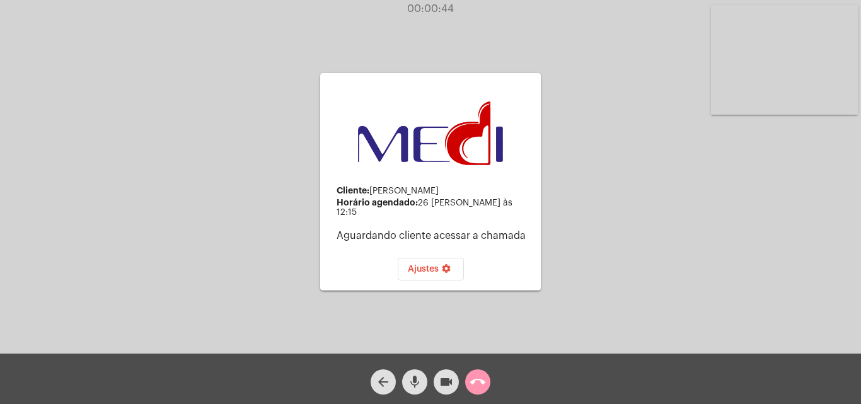
click at [490, 382] on button "call_end" at bounding box center [477, 381] width 25 height 25
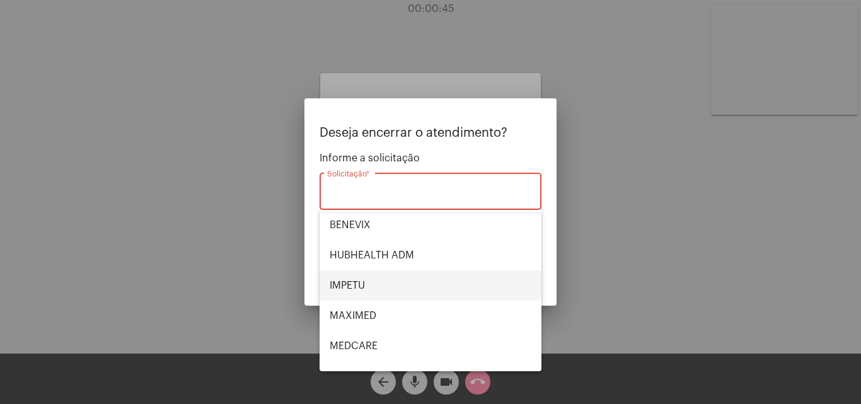
scroll to position [141, 0]
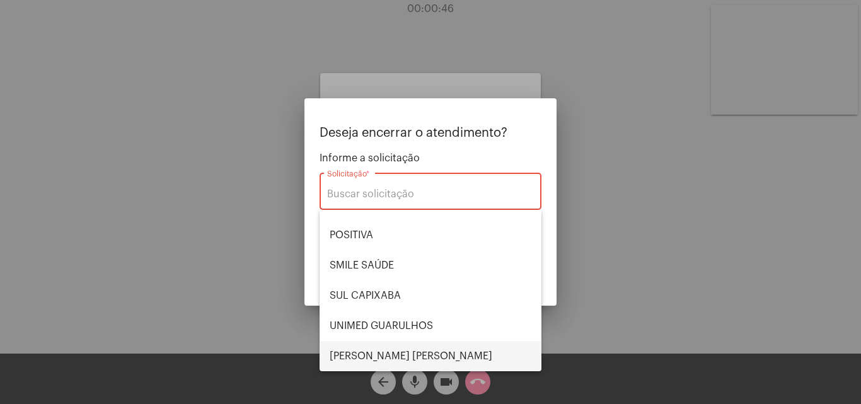
click at [379, 349] on span "VERA CRUZ" at bounding box center [431, 356] width 202 height 30
type input "VERA CRUZ"
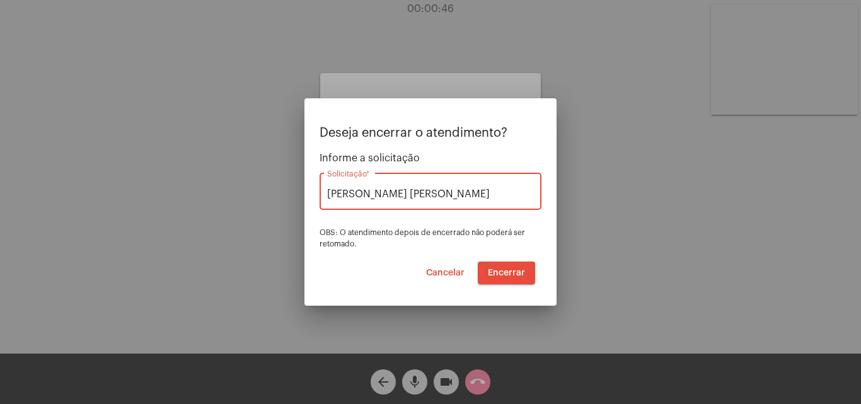
click at [511, 281] on button "Encerrar" at bounding box center [506, 273] width 57 height 23
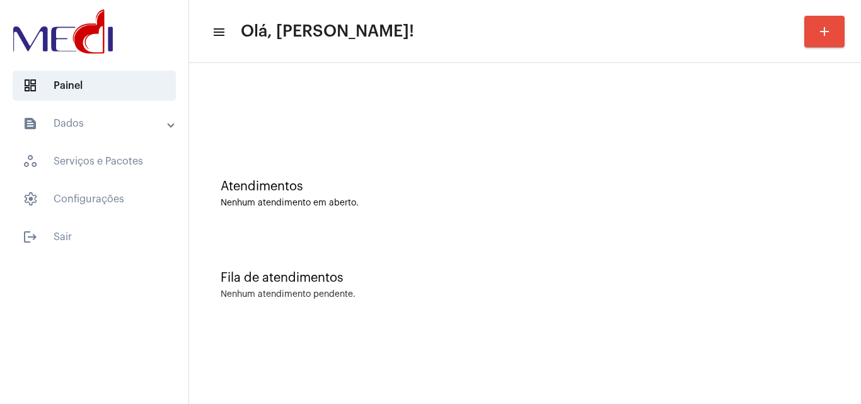
click at [787, 185] on div "Atendimentos" at bounding box center [525, 187] width 609 height 14
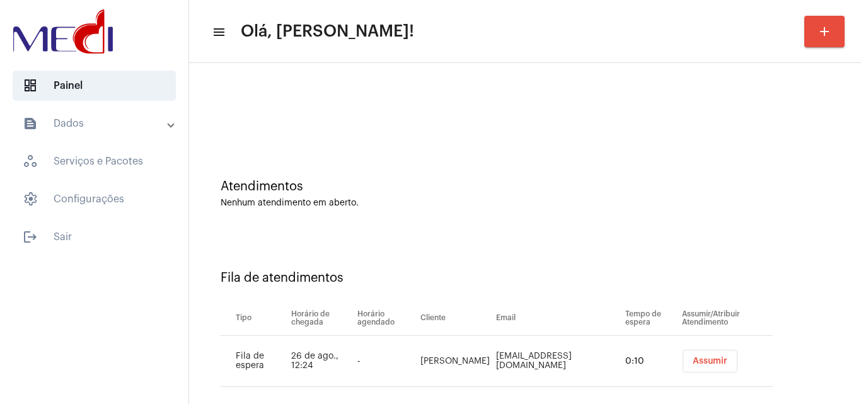
click at [683, 355] on button "Assumir" at bounding box center [710, 361] width 55 height 23
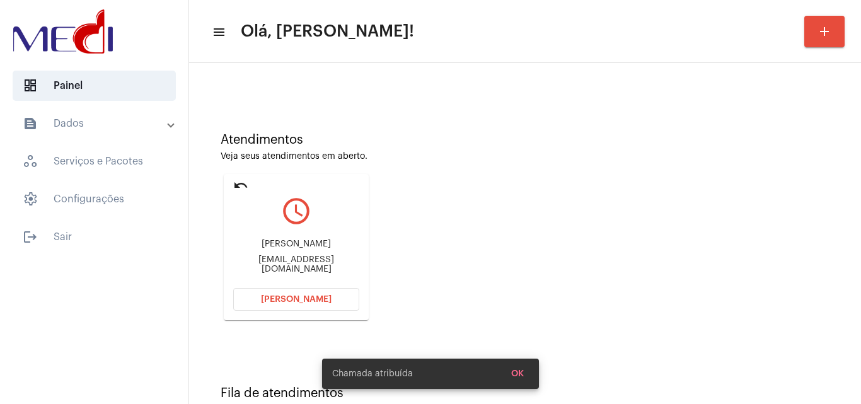
scroll to position [89, 0]
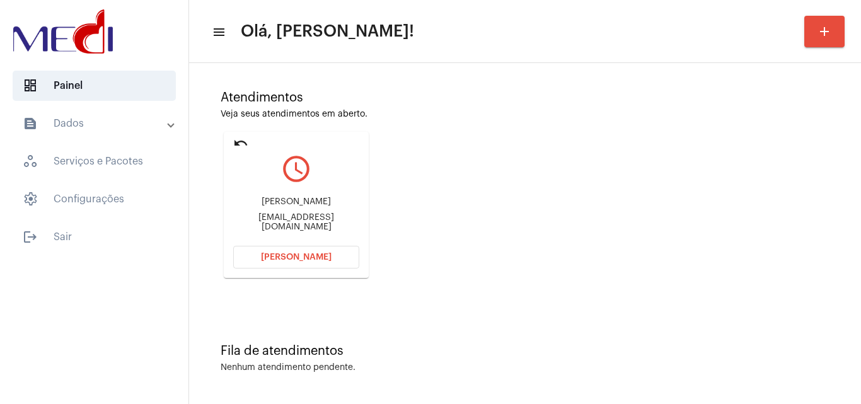
click at [315, 224] on div "[EMAIL_ADDRESS][DOMAIN_NAME]" at bounding box center [296, 222] width 126 height 19
copy mat-card-content "[EMAIL_ADDRESS][DOMAIN_NAME] [PERSON_NAME]"
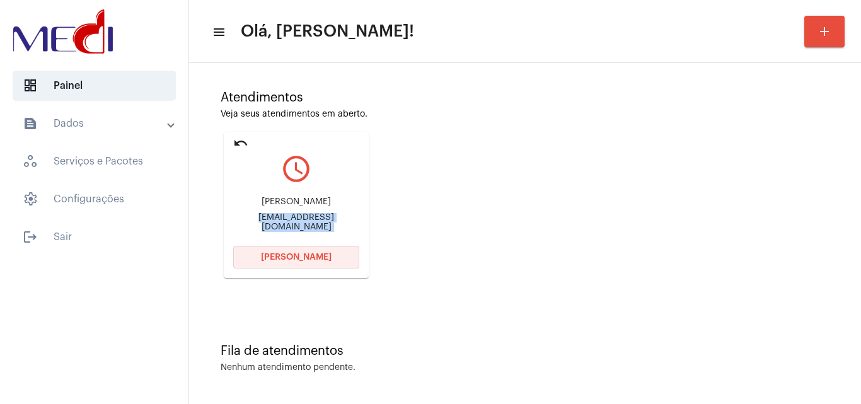
click at [306, 249] on button "[PERSON_NAME]" at bounding box center [296, 257] width 126 height 23
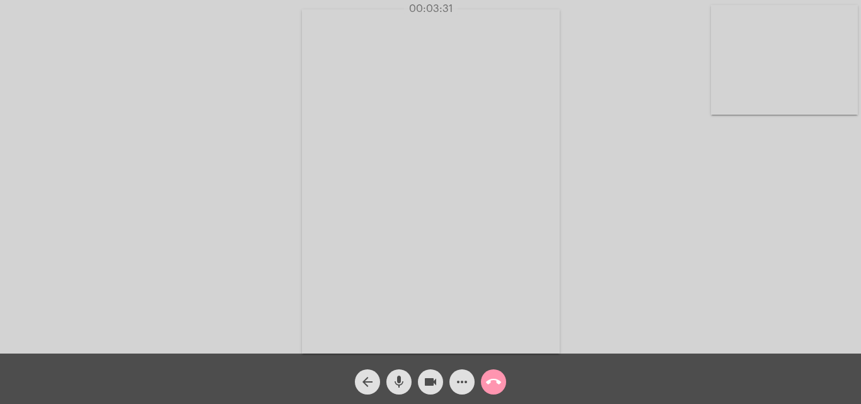
click at [493, 376] on mat-icon "call_end" at bounding box center [493, 381] width 15 height 15
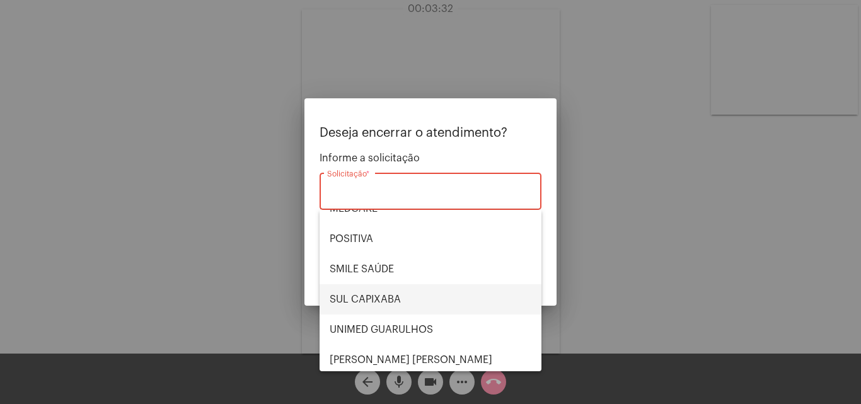
scroll to position [141, 0]
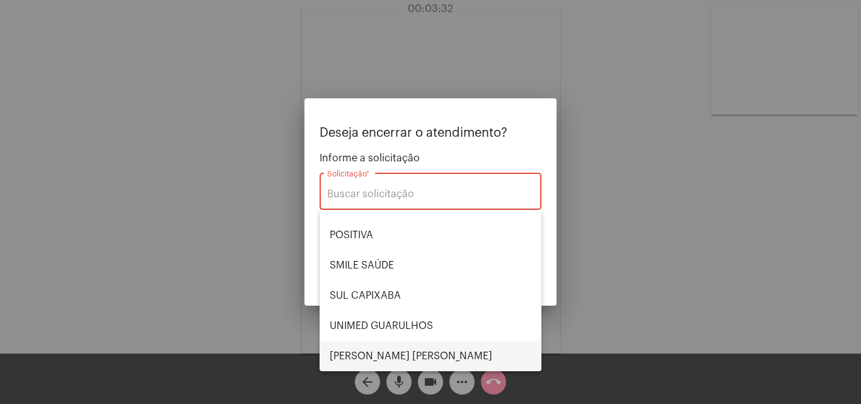
click at [365, 359] on span "[PERSON_NAME] [PERSON_NAME]" at bounding box center [431, 356] width 202 height 30
type input "[PERSON_NAME] [PERSON_NAME]"
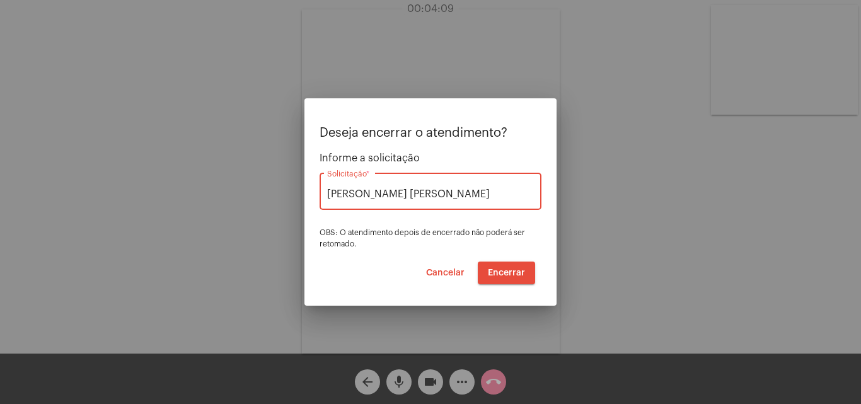
click at [514, 272] on span "Encerrar" at bounding box center [506, 272] width 37 height 9
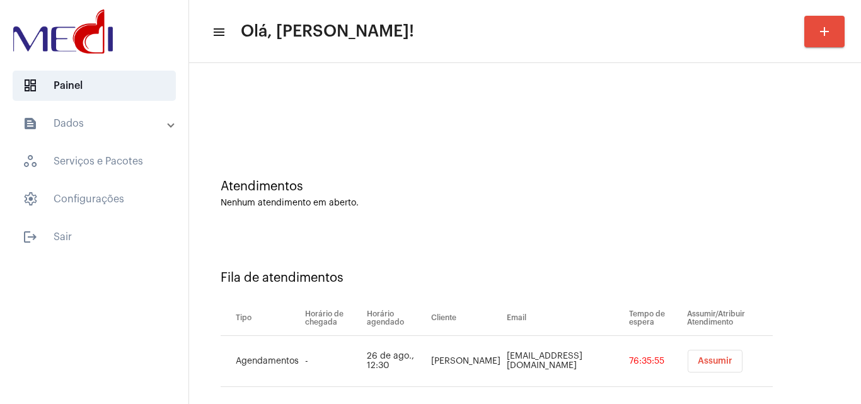
click at [704, 349] on td "Assumir" at bounding box center [728, 361] width 89 height 51
click at [703, 362] on span "Assumir" at bounding box center [715, 361] width 35 height 9
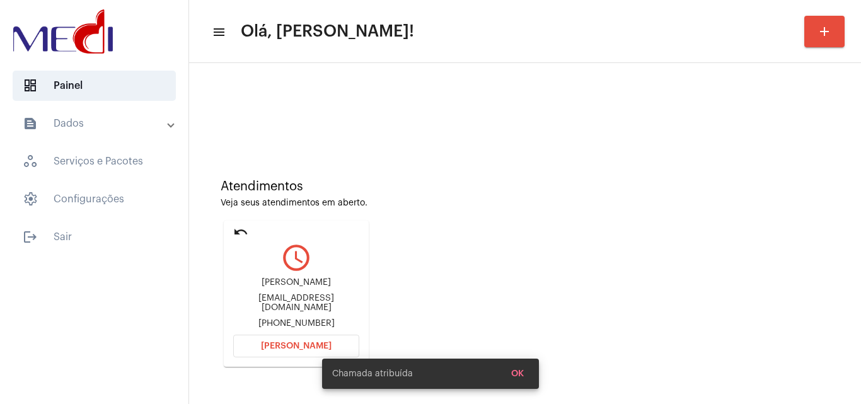
click at [322, 303] on div "fabii__oliveira@hotmail.com" at bounding box center [296, 303] width 126 height 19
copy div "fabii__oliveira@hotmail.com"
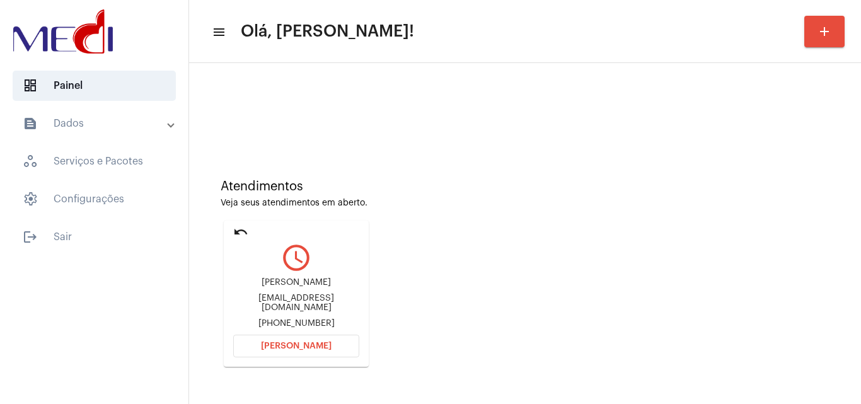
click at [299, 351] on button "Abrir Chamada" at bounding box center [296, 346] width 126 height 23
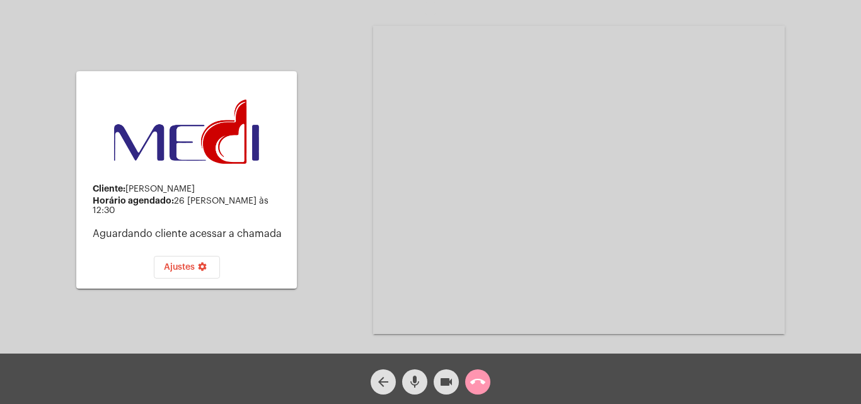
click at [475, 392] on span "call_end" at bounding box center [477, 381] width 15 height 25
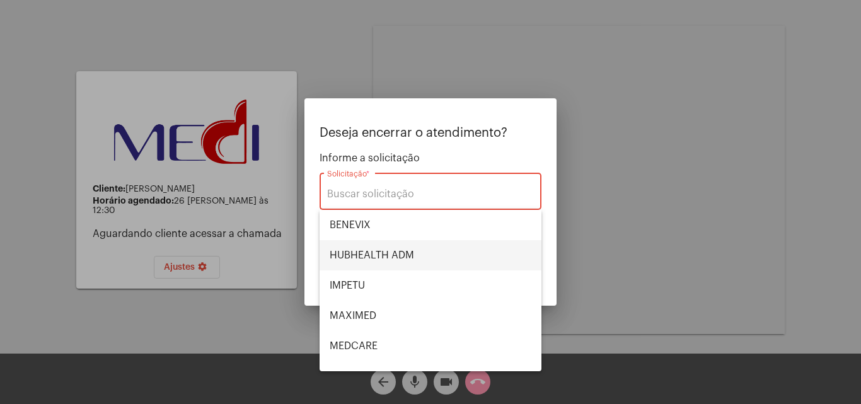
click at [378, 257] on span "HUBHEALTH ADM" at bounding box center [431, 255] width 202 height 30
type input "HUBHEALTH ADM"
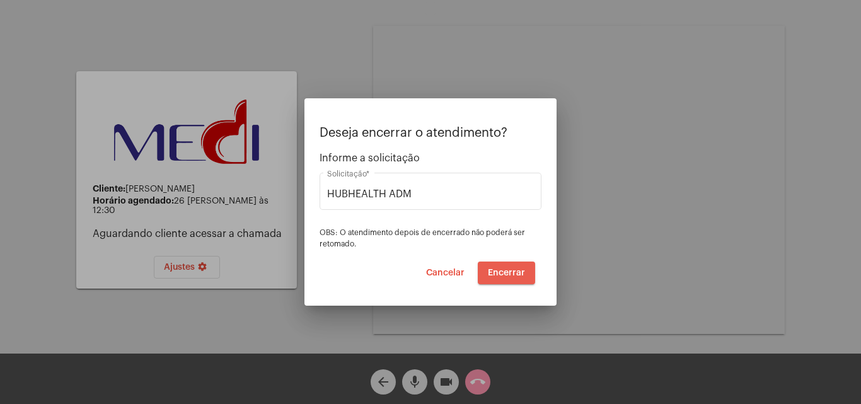
click at [511, 275] on span "Encerrar" at bounding box center [506, 272] width 37 height 9
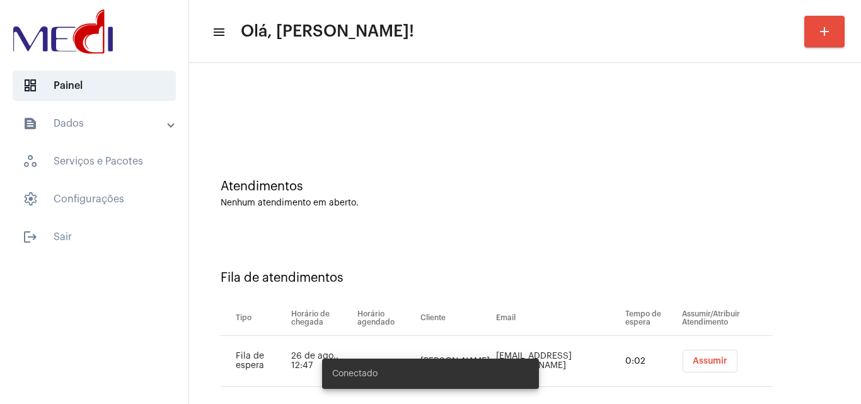
scroll to position [17, 0]
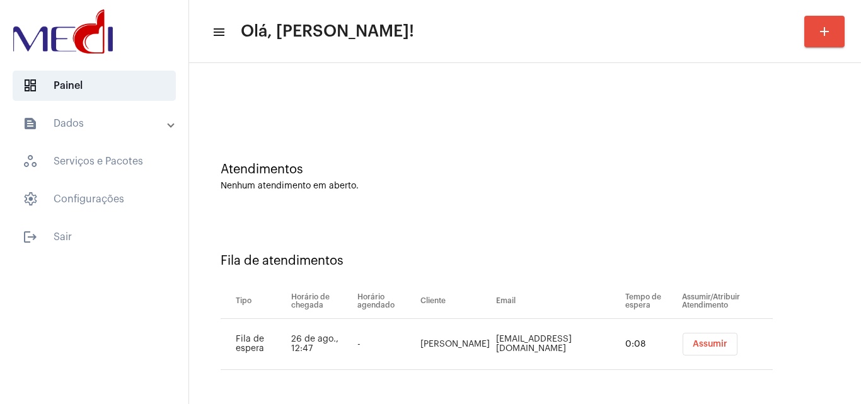
click at [695, 354] on button "Assumir" at bounding box center [710, 344] width 55 height 23
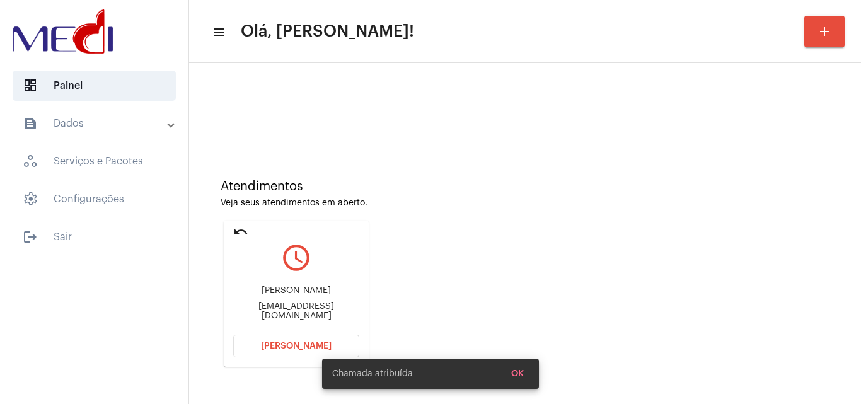
click at [335, 315] on div "fabii__oliveira@hotmail.com" at bounding box center [296, 311] width 126 height 19
copy mat-card-content "fabii__oliveira@hotmail.com Abrir Chamada"
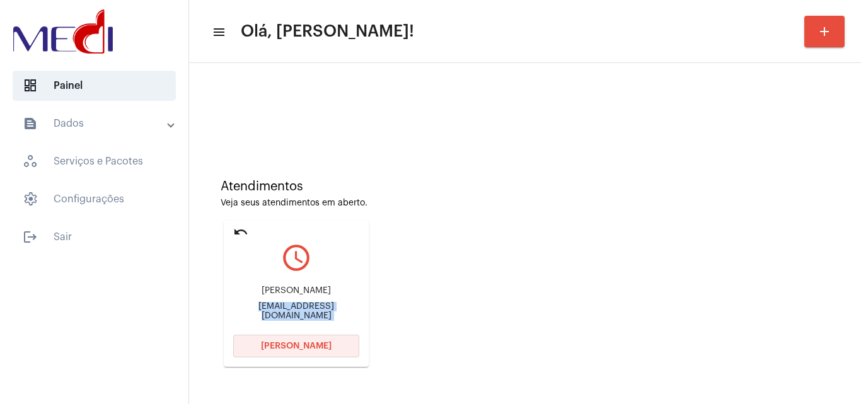
click at [290, 345] on span "Abrir Chamada" at bounding box center [296, 346] width 71 height 9
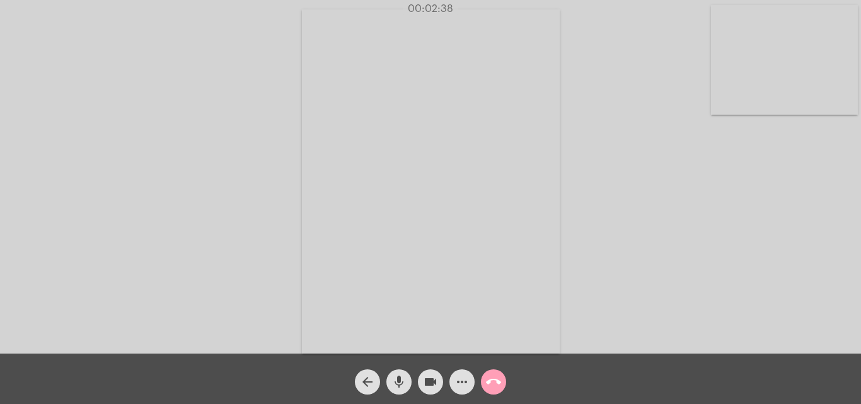
click at [487, 374] on mat-icon "call_end" at bounding box center [493, 381] width 15 height 15
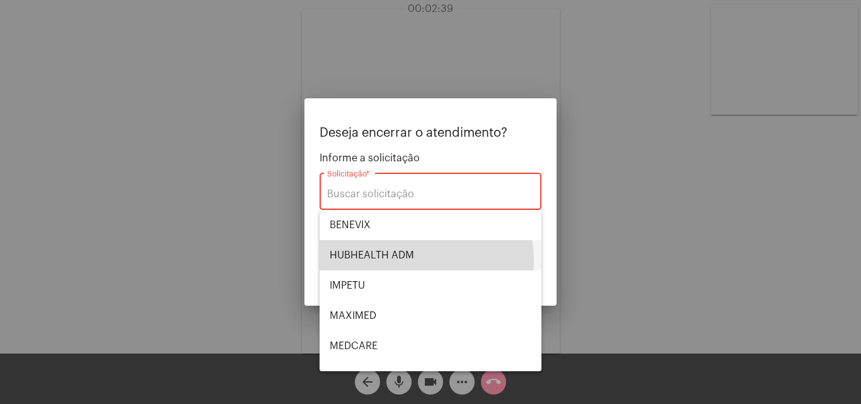
click at [369, 263] on span "HUBHEALTH ADM" at bounding box center [431, 255] width 202 height 30
type input "HUBHEALTH ADM"
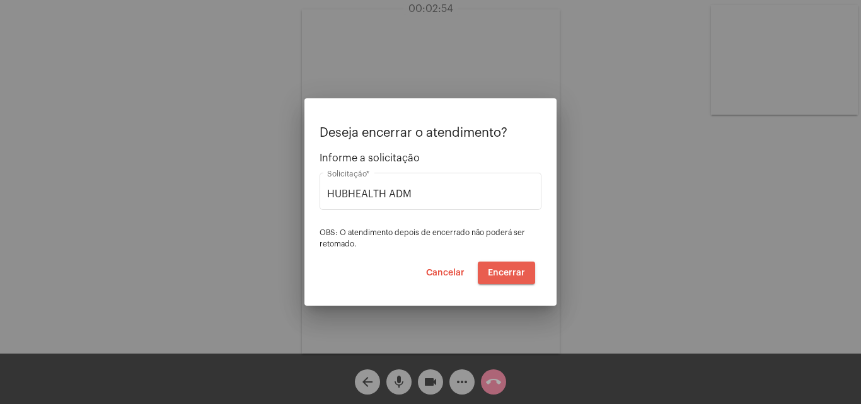
click at [506, 269] on span "Encerrar" at bounding box center [506, 272] width 37 height 9
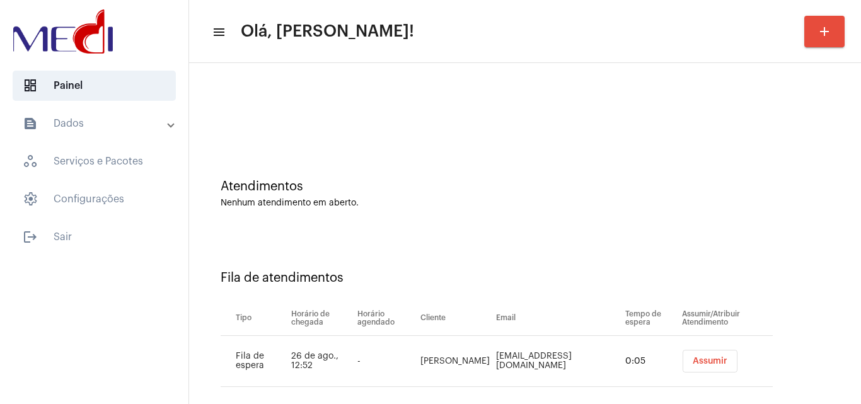
click at [693, 355] on button "Assumir" at bounding box center [710, 361] width 55 height 23
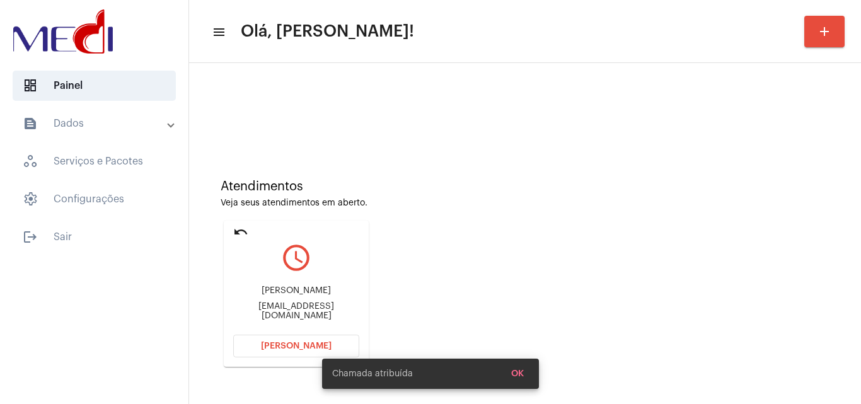
click at [291, 311] on div "[EMAIL_ADDRESS][DOMAIN_NAME]" at bounding box center [296, 311] width 126 height 19
click at [291, 311] on div "alvestransportes1234@gmail.com" at bounding box center [296, 311] width 126 height 19
copy mat-card-content "alvestransportes1234@gmail.com Abrir Chamada"
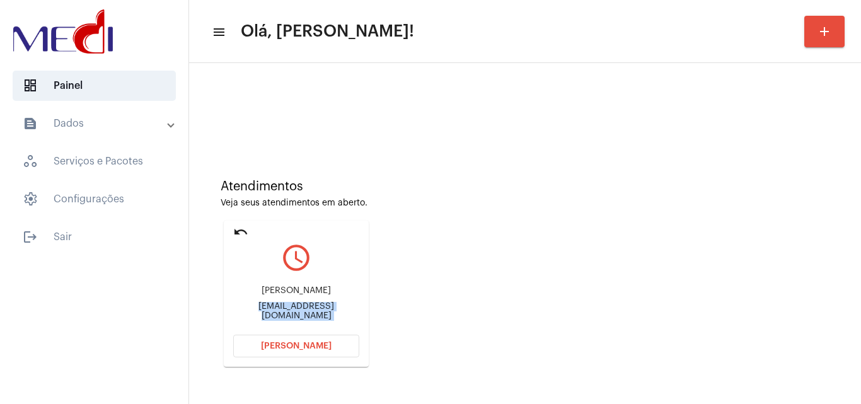
click at [297, 348] on span "Abrir Chamada" at bounding box center [296, 346] width 71 height 9
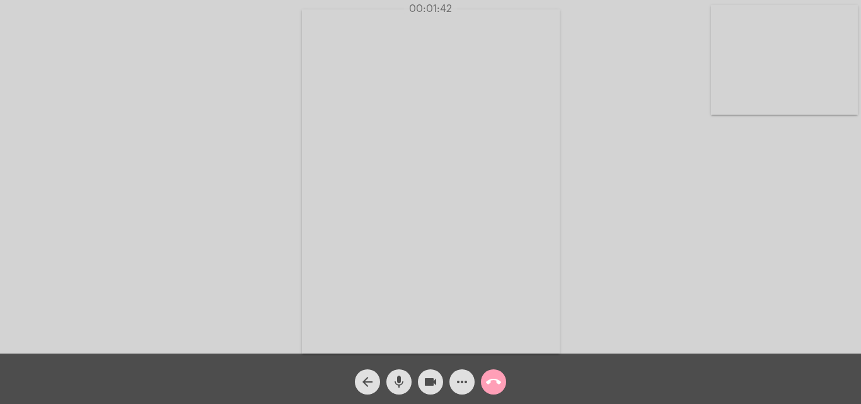
click at [492, 383] on mat-icon "call_end" at bounding box center [493, 381] width 15 height 15
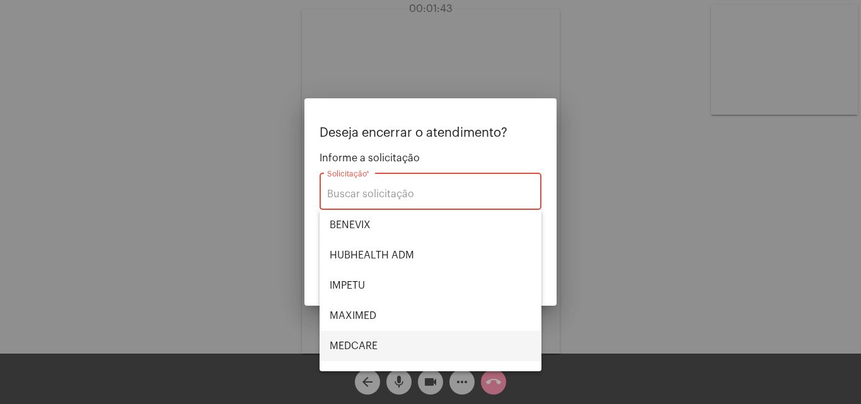
scroll to position [141, 0]
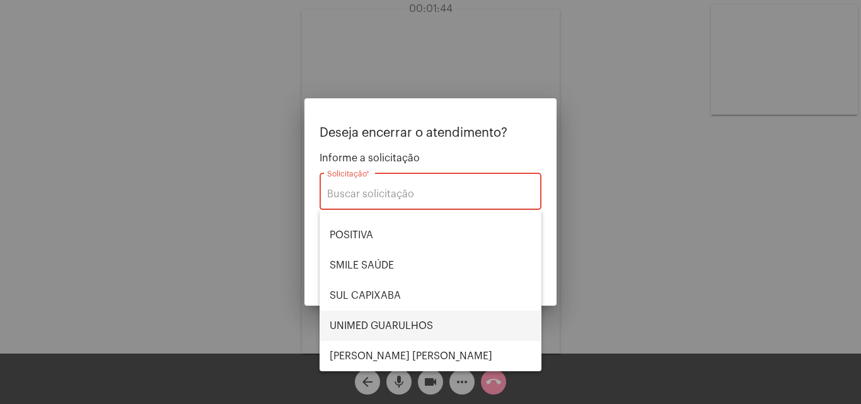
click at [391, 326] on span "UNIMED GUARULHOS" at bounding box center [431, 326] width 202 height 30
type input "UNIMED GUARULHOS"
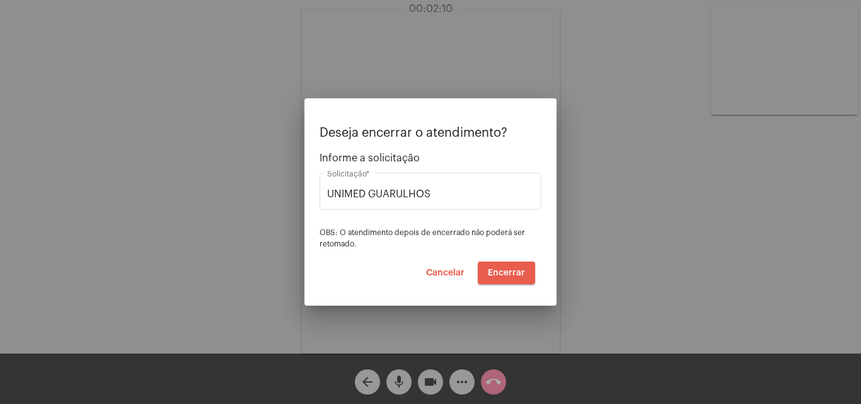
click at [516, 272] on span "Encerrar" at bounding box center [506, 272] width 37 height 9
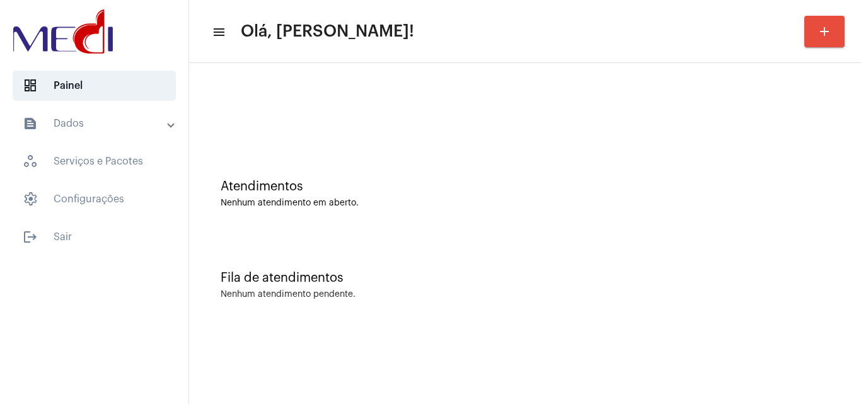
click at [742, 247] on div "Fila de atendimentos Nenhum atendimento pendente." at bounding box center [524, 278] width 659 height 91
click at [778, 236] on div "Fila de atendimentos Nenhum atendimento pendente." at bounding box center [524, 278] width 659 height 91
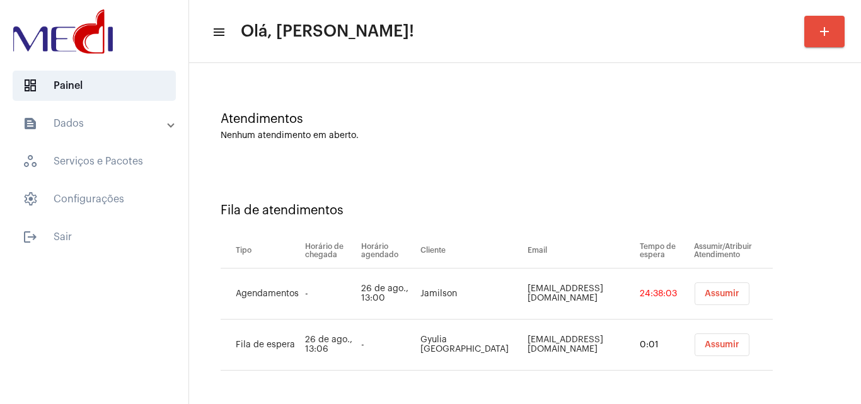
scroll to position [68, 0]
click at [714, 294] on span "Assumir" at bounding box center [722, 293] width 35 height 9
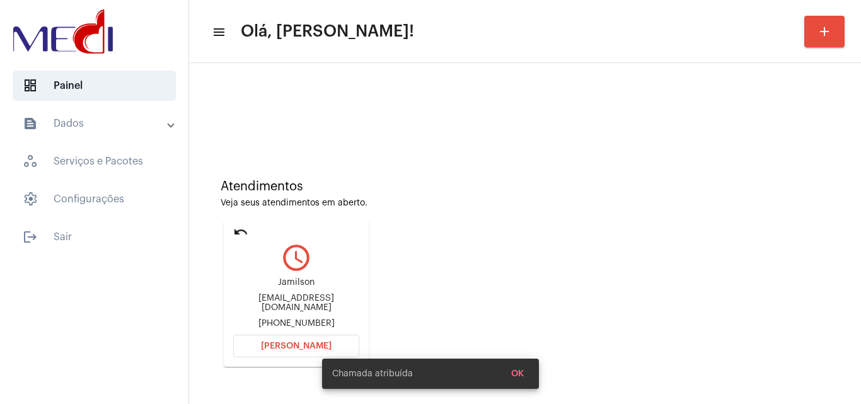
click at [335, 299] on div "joiceyamagutihonda@gmail.com" at bounding box center [296, 303] width 126 height 19
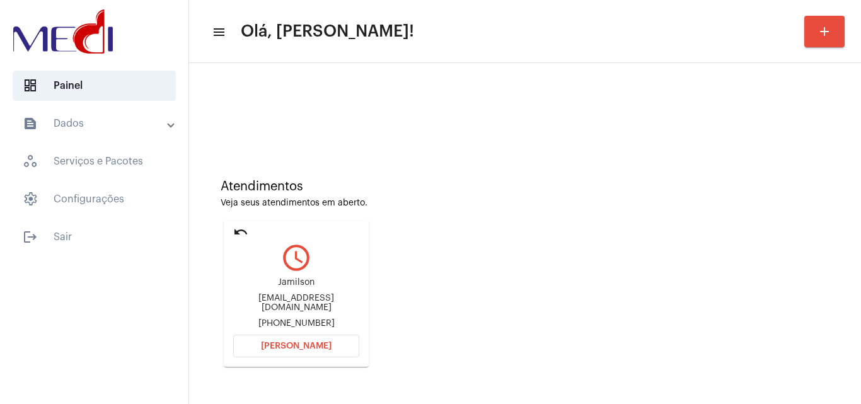
copy div "joiceyamagutihonda@gmail.com"
click at [345, 301] on div "joiceyamagutihonda@gmail.com" at bounding box center [296, 303] width 126 height 19
copy div "joiceyamagutihonda@gmail.com"
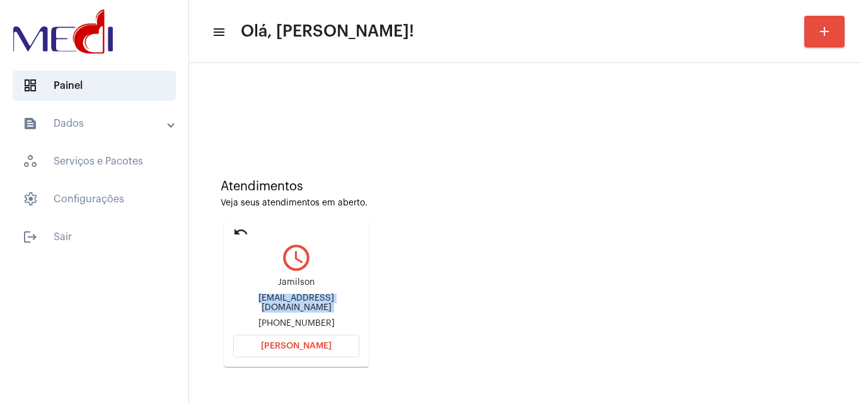
click at [240, 237] on mat-icon "undo" at bounding box center [240, 231] width 15 height 15
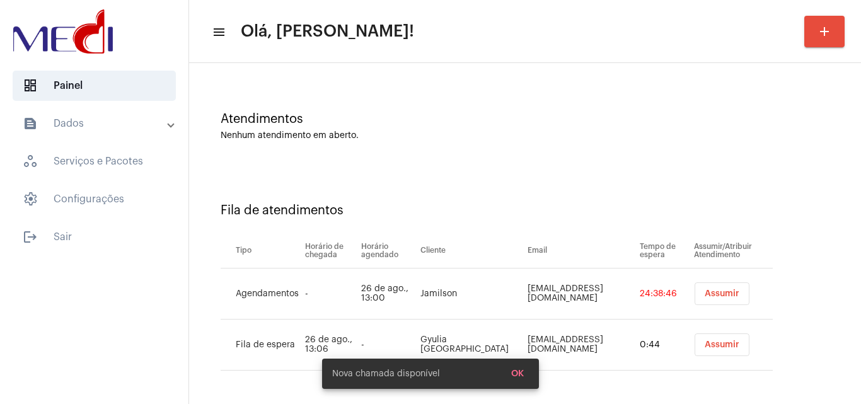
scroll to position [68, 0]
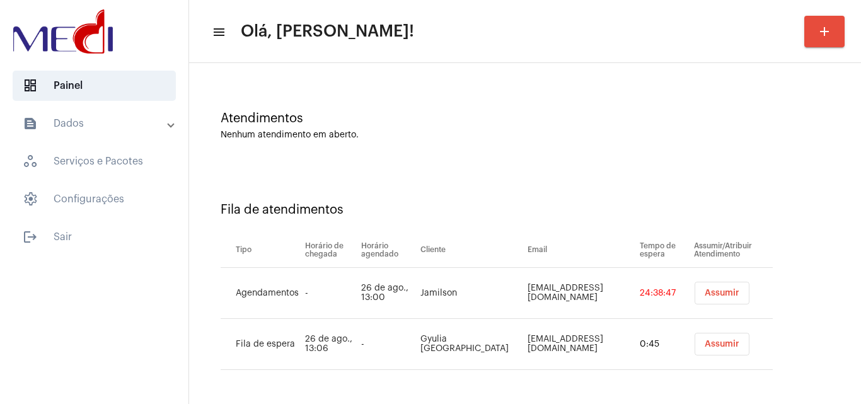
click at [705, 347] on span "Assumir" at bounding box center [722, 344] width 35 height 9
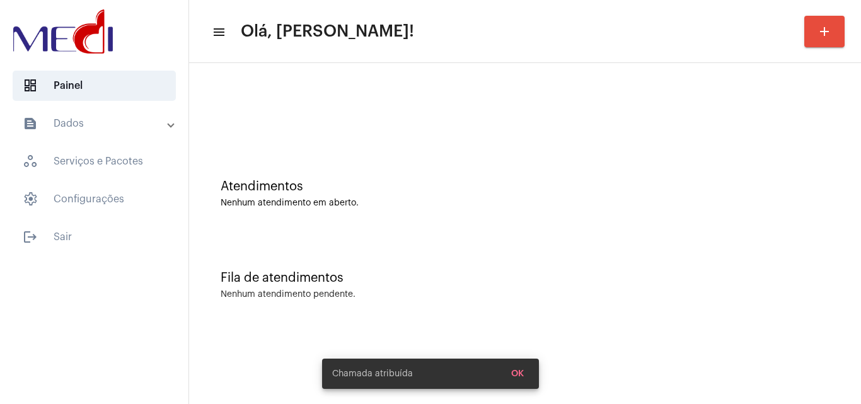
scroll to position [0, 0]
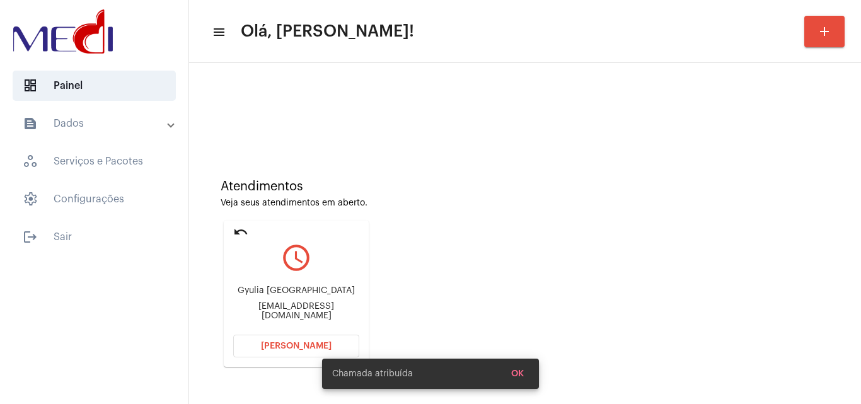
click at [320, 311] on div "gyuulia@gmail.com" at bounding box center [296, 311] width 126 height 19
copy mat-card-content "gyuulia@gmail.com Abrir Chamada"
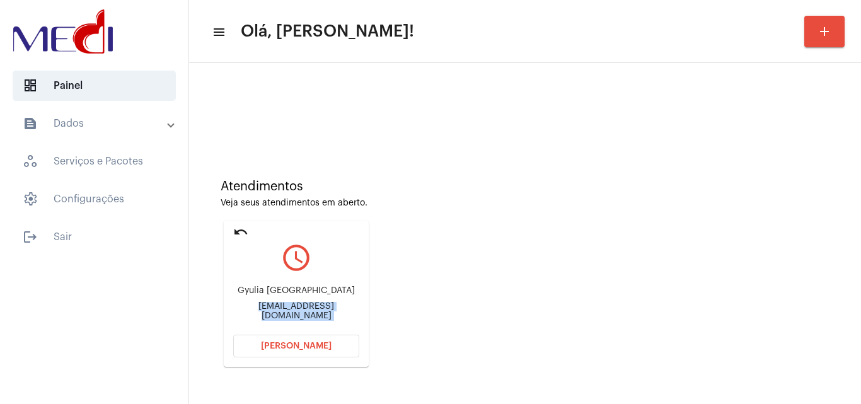
click at [319, 345] on span "[PERSON_NAME]" at bounding box center [296, 346] width 71 height 9
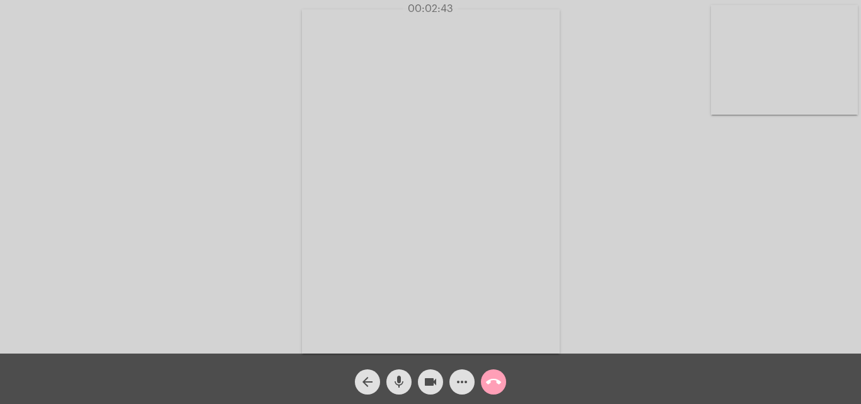
click at [488, 380] on mat-icon "call_end" at bounding box center [493, 381] width 15 height 15
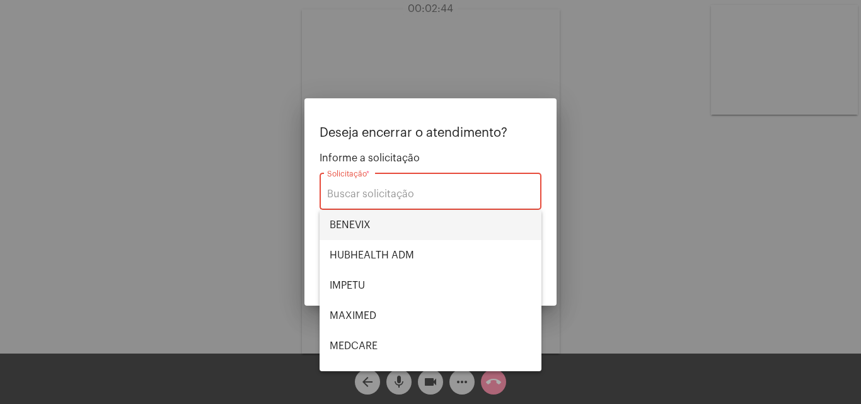
click at [383, 222] on span "BENEVIX" at bounding box center [431, 225] width 202 height 30
type input "BENEVIX"
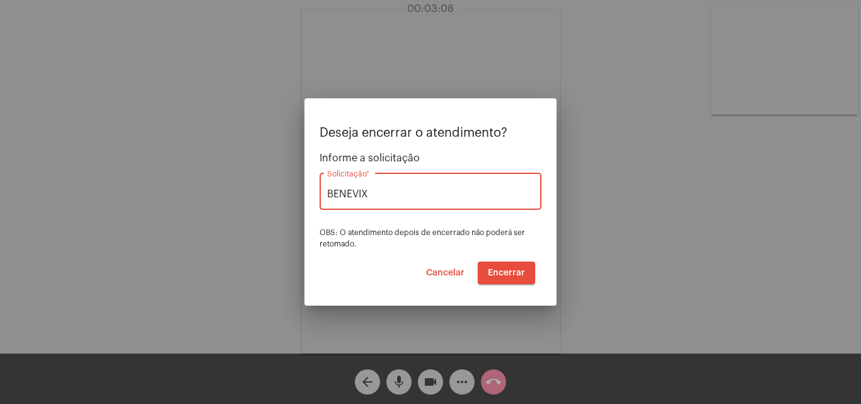
click at [521, 277] on button "Encerrar" at bounding box center [506, 273] width 57 height 23
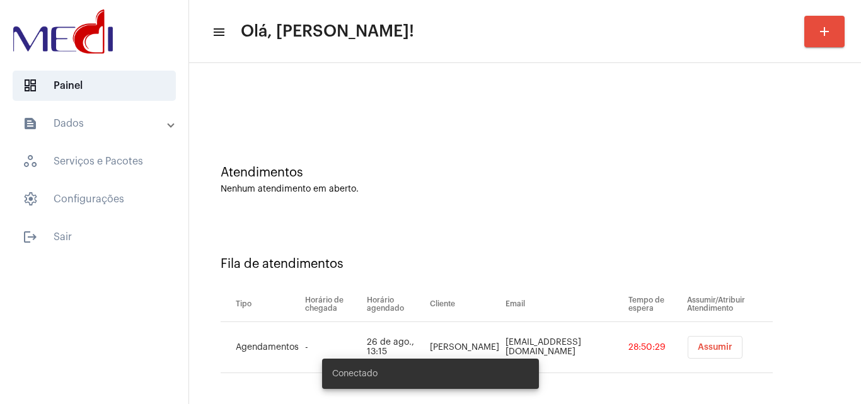
scroll to position [17, 0]
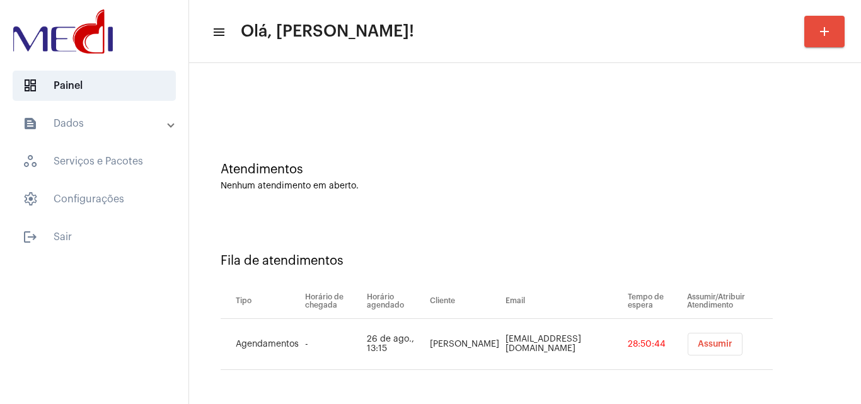
click at [701, 343] on span "Assumir" at bounding box center [715, 344] width 35 height 9
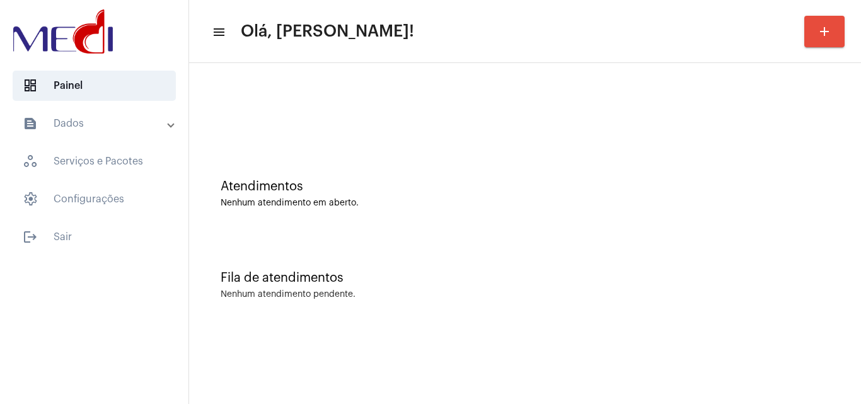
scroll to position [0, 0]
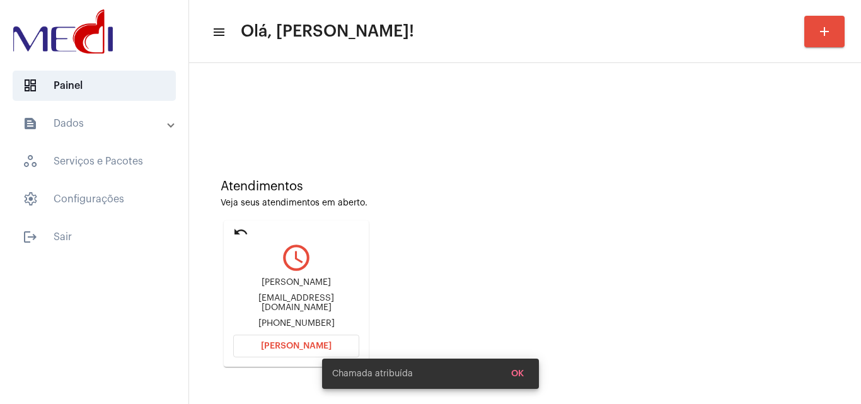
click at [340, 303] on div "[EMAIL_ADDRESS][DOMAIN_NAME]" at bounding box center [296, 303] width 126 height 19
click at [340, 303] on div "aline_gottardi@hotmail.com" at bounding box center [296, 303] width 126 height 19
copy div "aline_gottardi@hotmail.com"
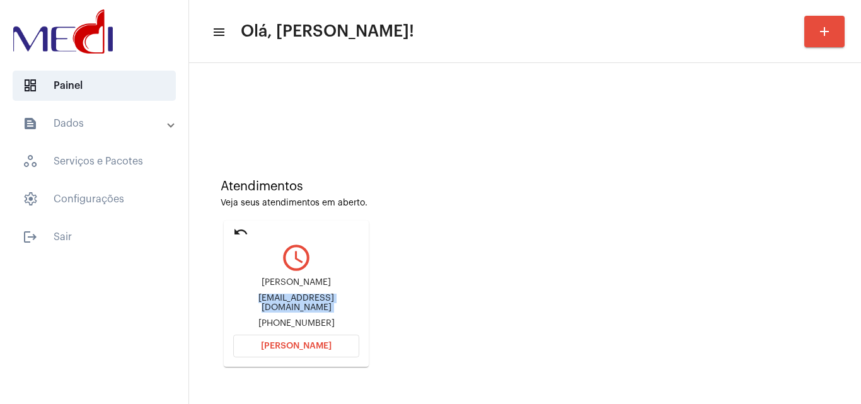
click at [304, 337] on button "Abrir Chamada" at bounding box center [296, 346] width 126 height 23
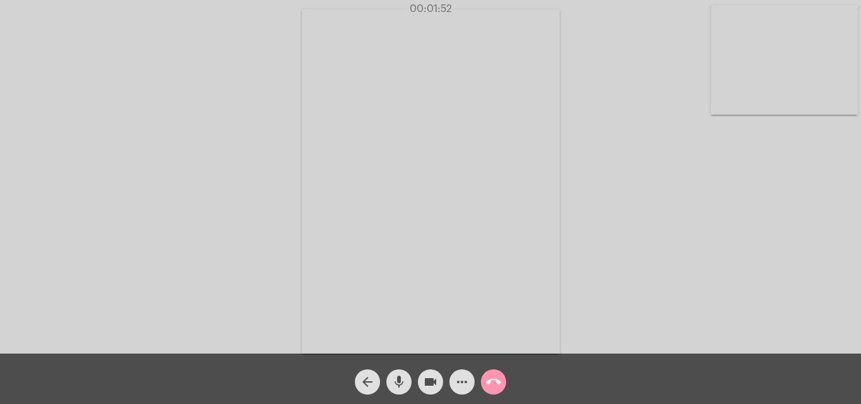
click at [497, 379] on mat-icon "call_end" at bounding box center [493, 381] width 15 height 15
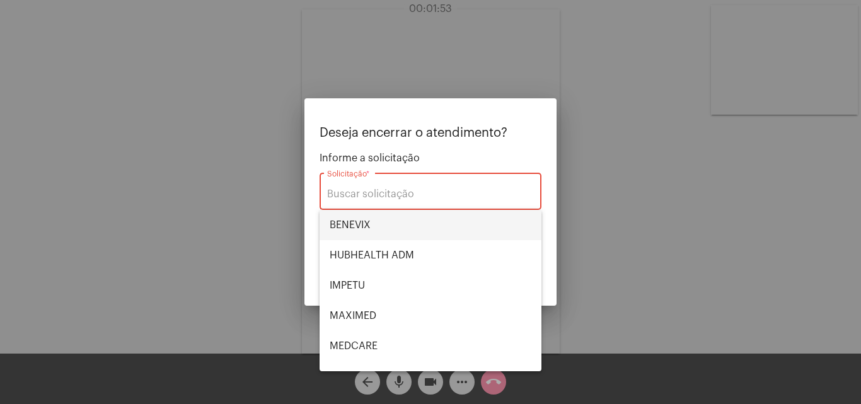
click at [384, 225] on span "BENEVIX" at bounding box center [431, 225] width 202 height 30
type input "BENEVIX"
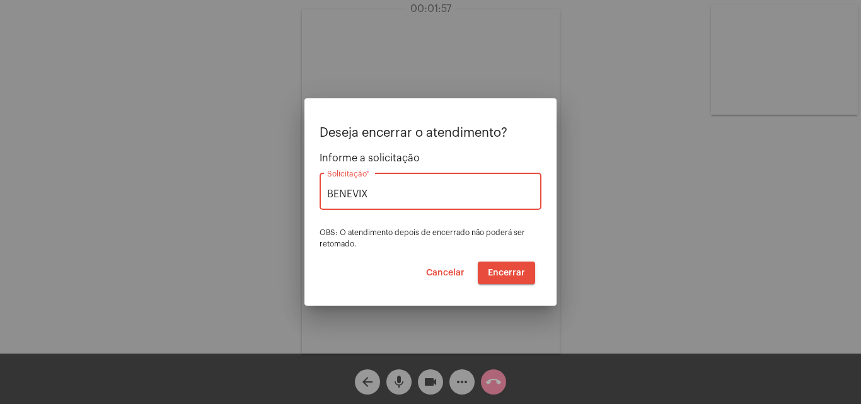
click at [520, 274] on span "Encerrar" at bounding box center [506, 272] width 37 height 9
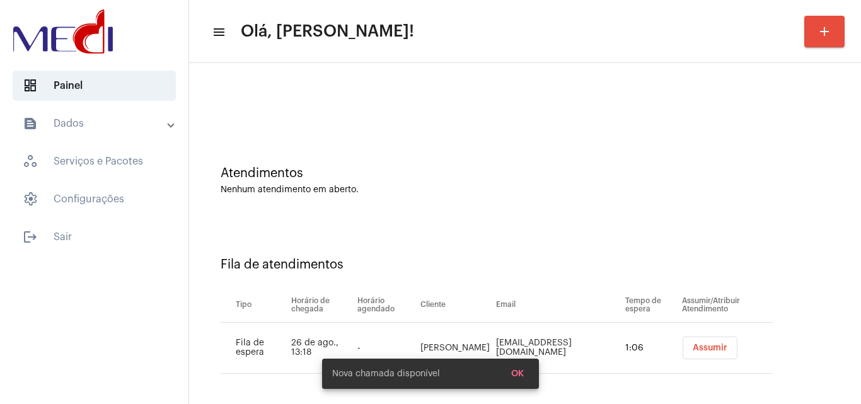
scroll to position [17, 0]
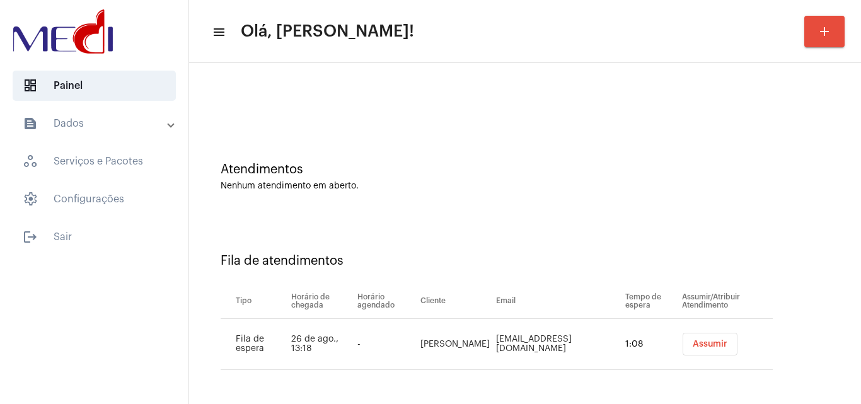
click at [713, 350] on button "Assumir" at bounding box center [710, 344] width 55 height 23
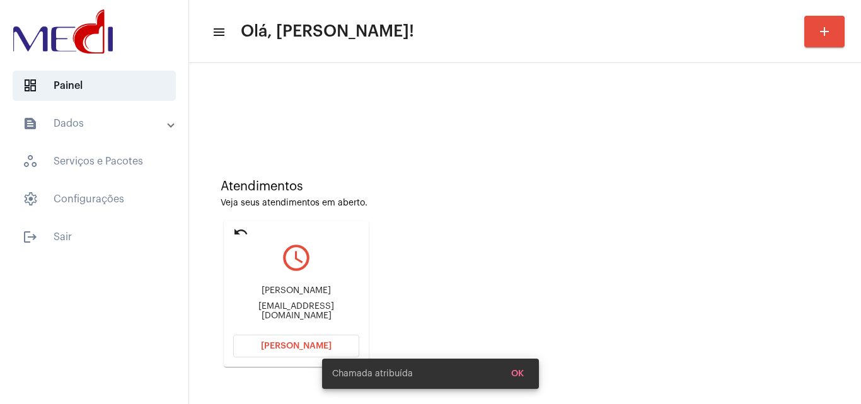
click at [308, 318] on div "Leane.teixeira@hotmail.com" at bounding box center [296, 311] width 126 height 19
click at [572, 222] on div "Atendimentos Veja seus atendimentos em aberto. undo query_builder Leane Teixeir…" at bounding box center [524, 268] width 659 height 253
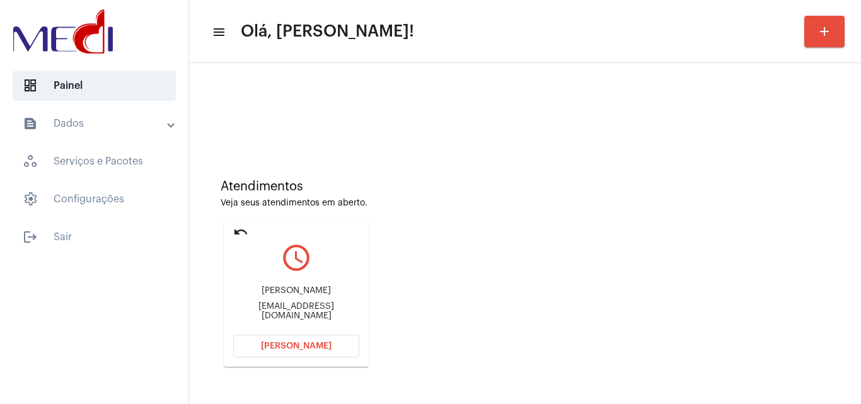
click at [318, 343] on span "Abrir Chamada" at bounding box center [296, 346] width 71 height 9
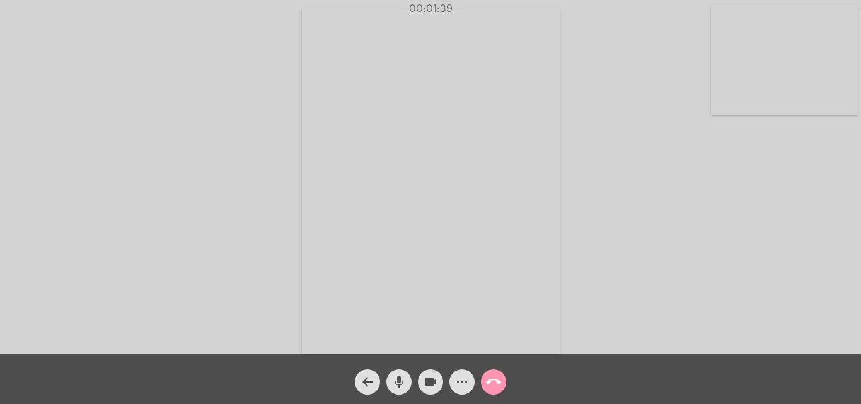
click at [484, 383] on button "call_end" at bounding box center [493, 381] width 25 height 25
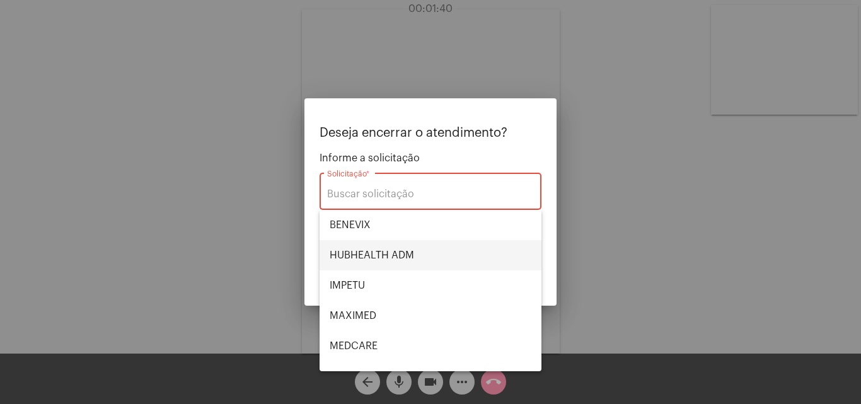
click at [361, 256] on span "HUBHEALTH ADM" at bounding box center [431, 255] width 202 height 30
type input "HUBHEALTH ADM"
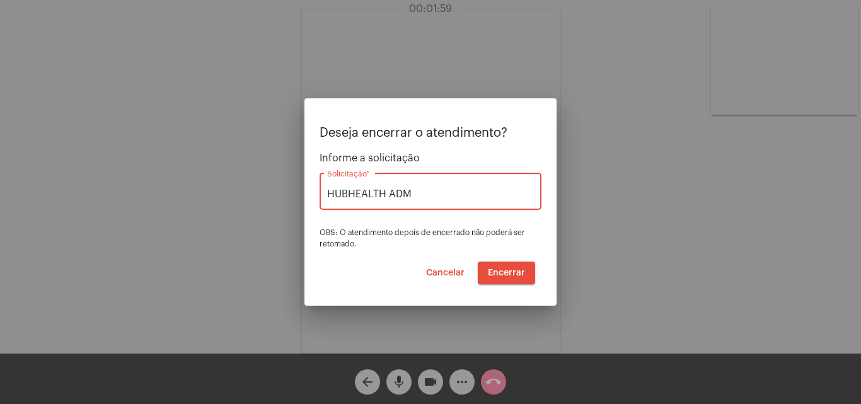
click at [510, 273] on span "Encerrar" at bounding box center [506, 272] width 37 height 9
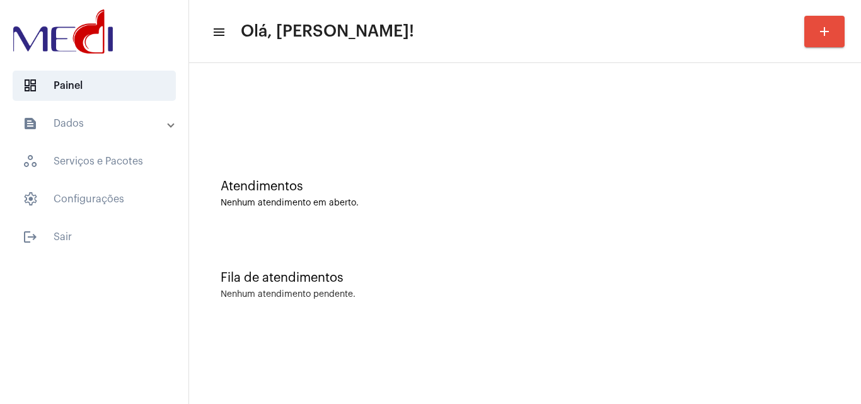
click at [718, 296] on div "Nenhum atendimento pendente." at bounding box center [525, 294] width 609 height 9
click at [476, 93] on div at bounding box center [524, 105] width 659 height 72
click at [771, 224] on div "Atendimentos Nenhum atendimento em aberto." at bounding box center [524, 187] width 659 height 91
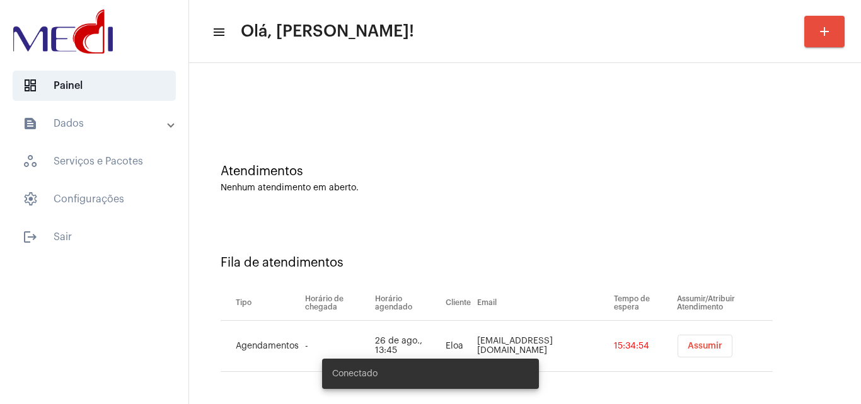
scroll to position [17, 0]
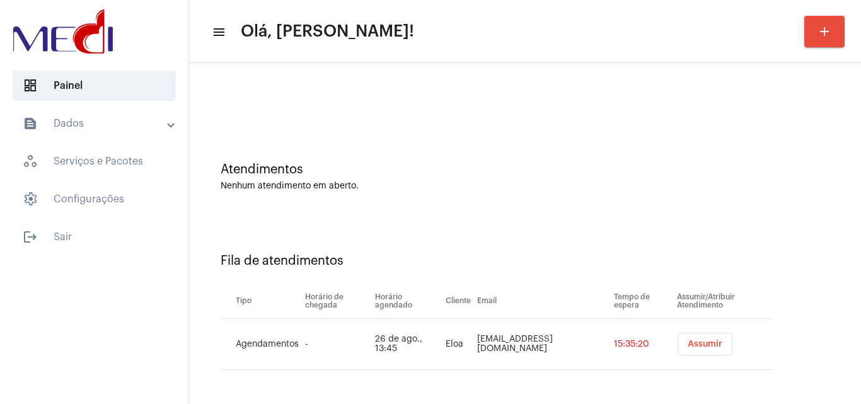
click at [693, 339] on button "Assumir" at bounding box center [705, 344] width 55 height 23
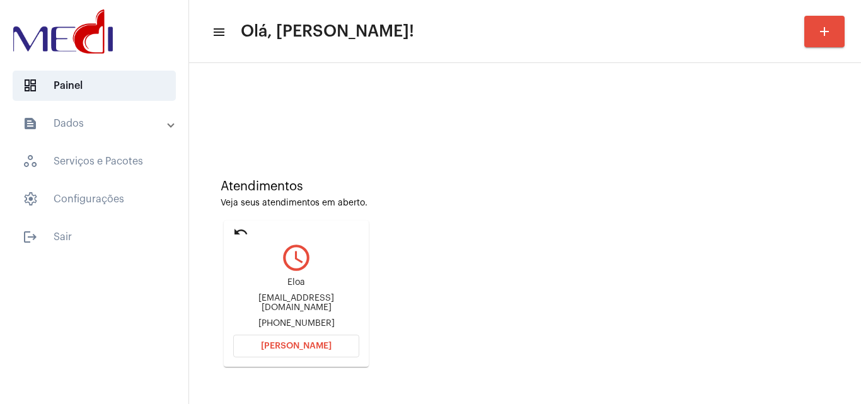
click at [312, 304] on div "Sabrinajheniffer22@hotmail.com" at bounding box center [296, 303] width 126 height 19
copy div "Sabrinajheniffer22@hotmail.com"
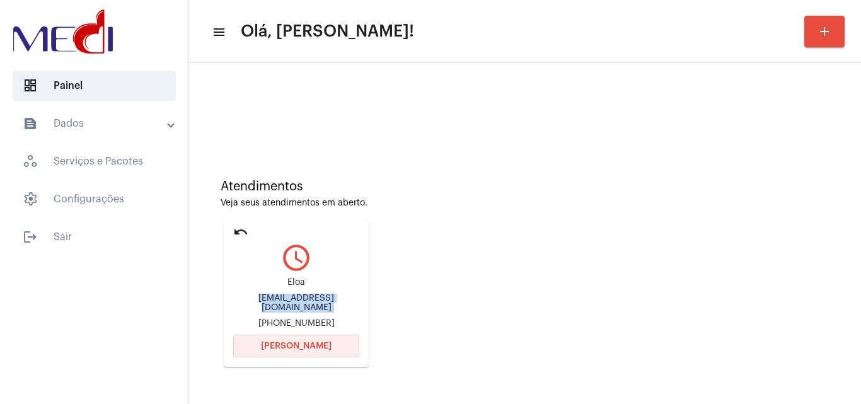
click at [330, 347] on button "Abrir Chamada" at bounding box center [296, 346] width 126 height 23
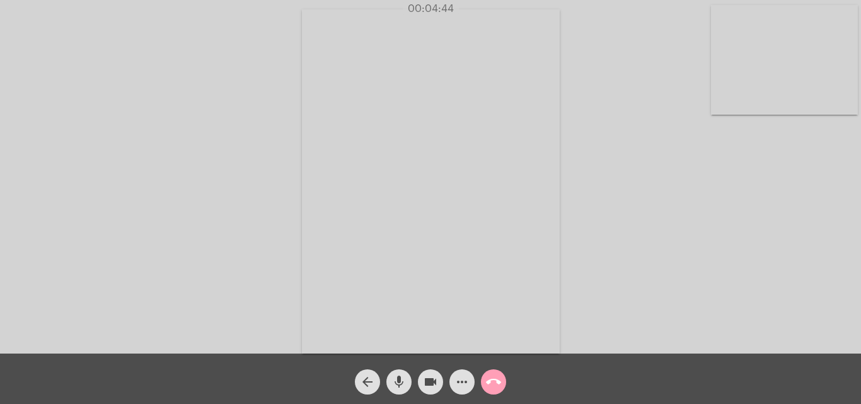
click at [499, 385] on mat-icon "call_end" at bounding box center [493, 381] width 15 height 15
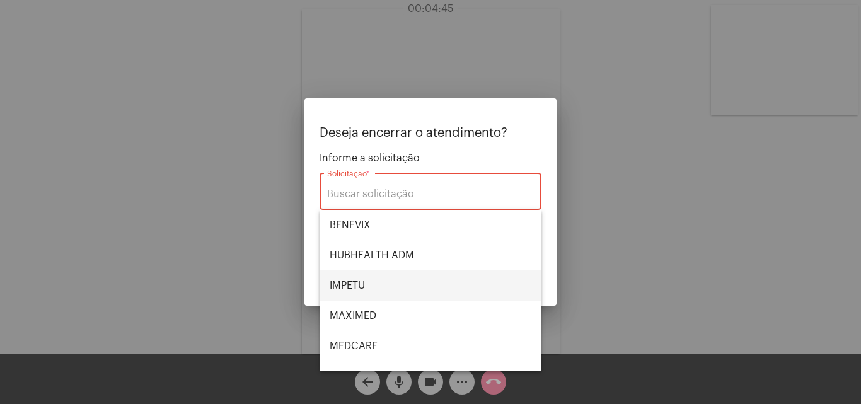
scroll to position [141, 0]
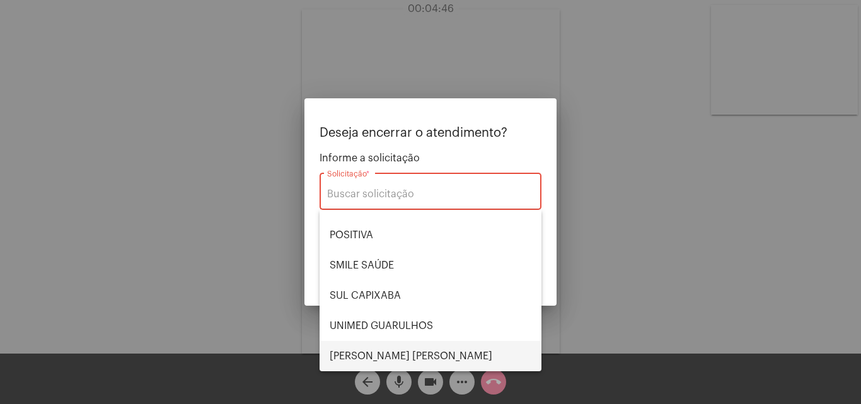
click at [383, 354] on span "VERA CRUZ" at bounding box center [431, 356] width 202 height 30
type input "VERA CRUZ"
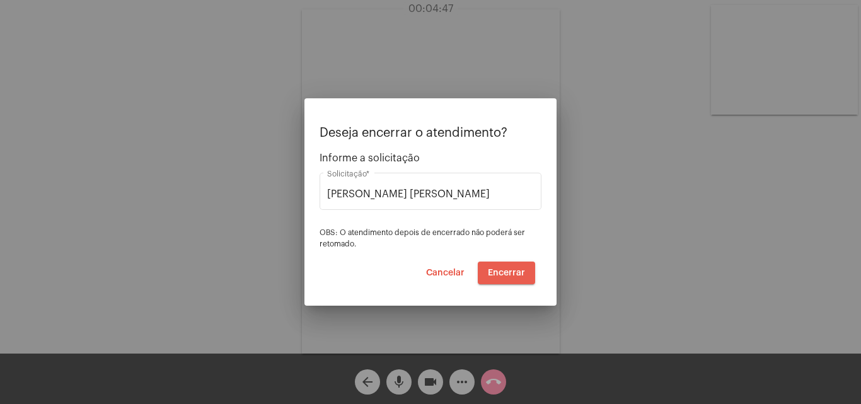
click at [515, 270] on span "Encerrar" at bounding box center [506, 272] width 37 height 9
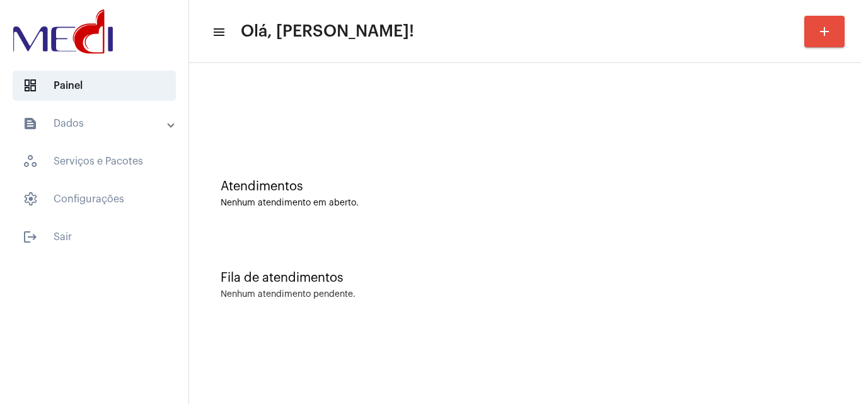
click at [773, 221] on div "Atendimentos Nenhum atendimento em aberto." at bounding box center [524, 187] width 659 height 91
